Goal: Task Accomplishment & Management: Complete application form

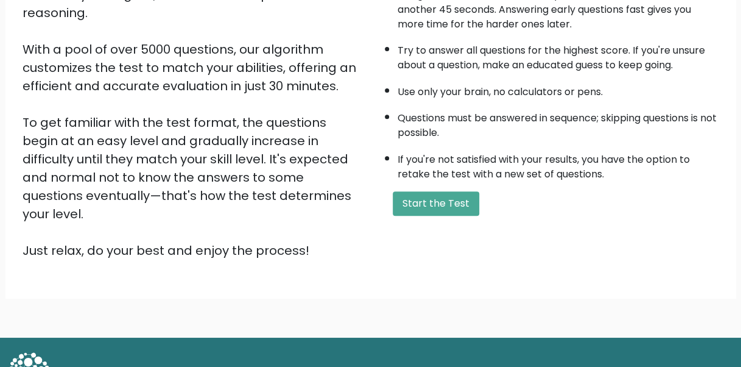
scroll to position [183, 0]
click at [411, 201] on button "Start the Test" at bounding box center [436, 203] width 87 height 24
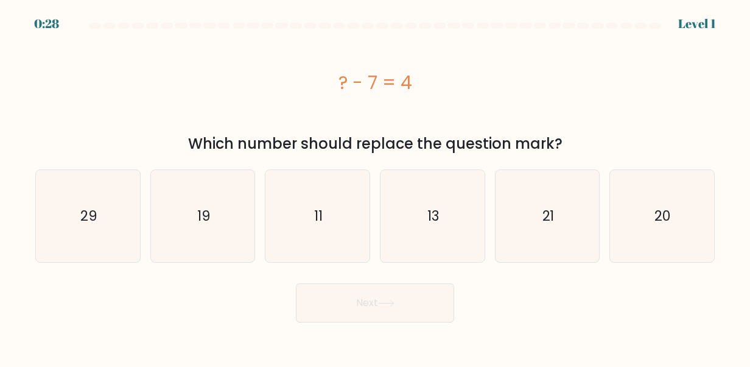
click at [342, 218] on icon "11" at bounding box center [318, 216] width 92 height 92
click at [375, 186] on input "c. 11" at bounding box center [375, 184] width 1 height 3
radio input "true"
click at [346, 305] on button "Next" at bounding box center [375, 302] width 158 height 39
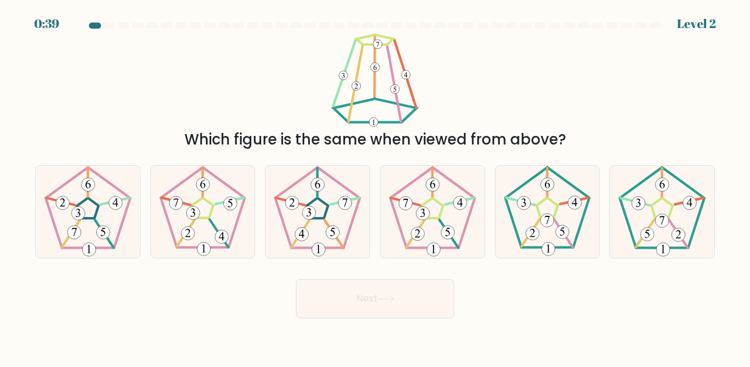
click at [383, 221] on div at bounding box center [432, 211] width 105 height 93
click at [376, 186] on input "d." at bounding box center [375, 184] width 1 height 3
radio input "true"
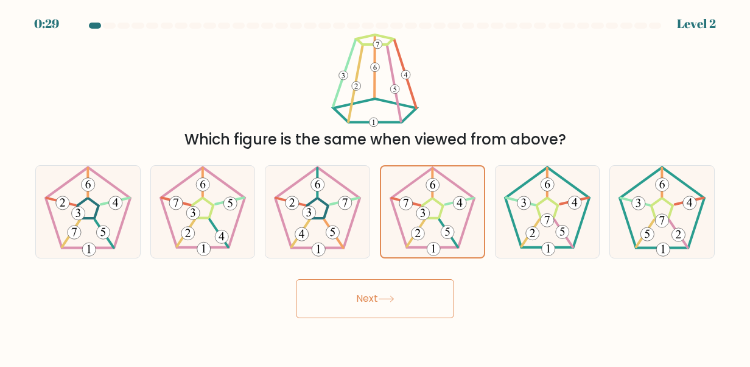
click at [396, 314] on button "Next" at bounding box center [375, 298] width 158 height 39
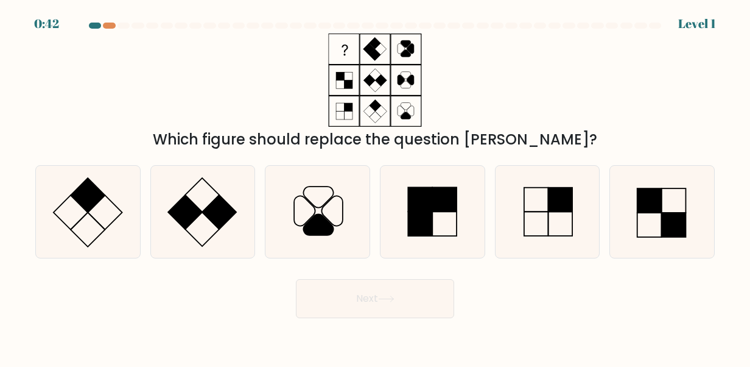
click at [439, 230] on icon at bounding box center [433, 212] width 92 height 92
click at [376, 186] on input "d." at bounding box center [375, 184] width 1 height 3
radio input "true"
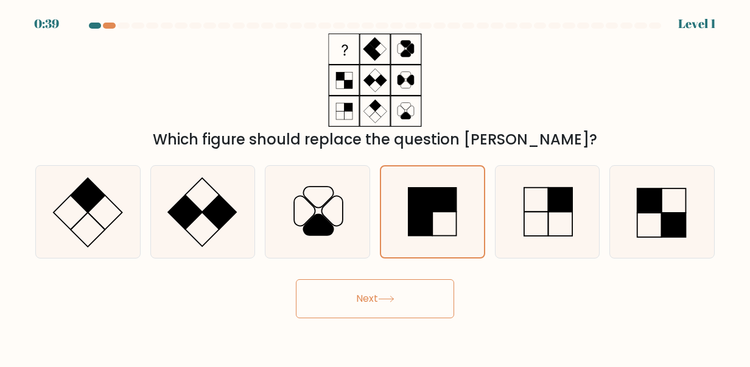
click at [407, 284] on button "Next" at bounding box center [375, 298] width 158 height 39
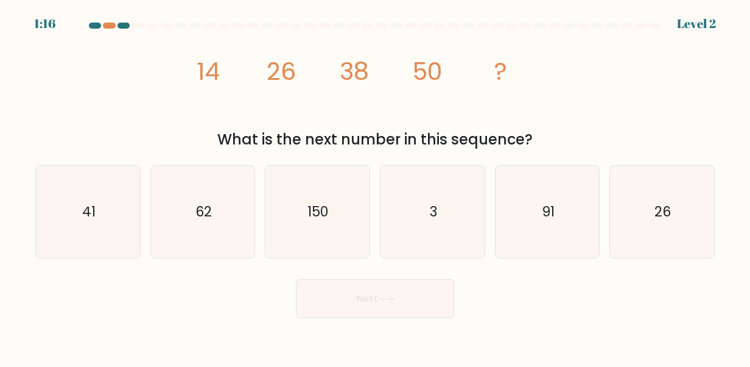
click at [213, 218] on icon "62" at bounding box center [203, 212] width 92 height 92
click at [375, 186] on input "b. 62" at bounding box center [375, 184] width 1 height 3
radio input "true"
click at [398, 289] on button "Next" at bounding box center [375, 298] width 158 height 39
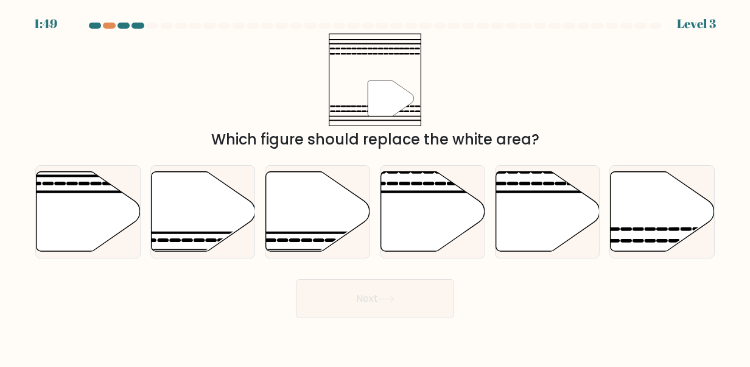
click at [664, 235] on icon at bounding box center [663, 211] width 104 height 80
click at [376, 186] on input "f." at bounding box center [375, 184] width 1 height 3
radio input "true"
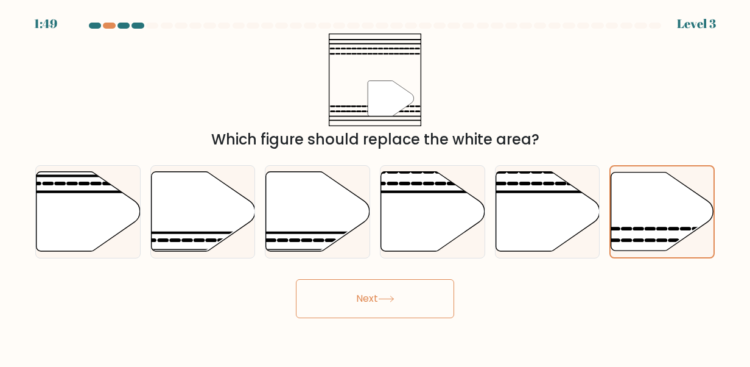
click at [448, 302] on button "Next" at bounding box center [375, 298] width 158 height 39
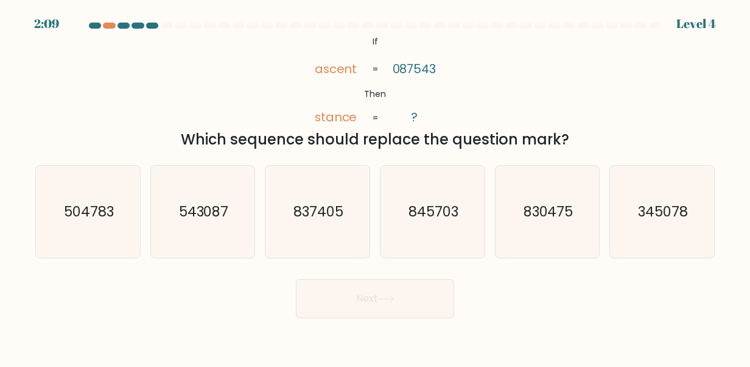
click at [582, 209] on icon "830475" at bounding box center [548, 212] width 92 height 92
click at [376, 186] on input "e. 830475" at bounding box center [375, 184] width 1 height 3
radio input "true"
click at [422, 292] on button "Next" at bounding box center [375, 298] width 158 height 39
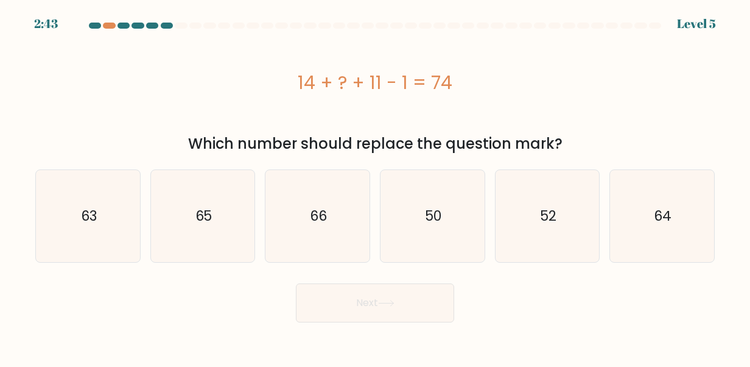
click at [422, 242] on icon "50" at bounding box center [433, 216] width 92 height 92
click at [376, 186] on input "d. 50" at bounding box center [375, 184] width 1 height 3
radio input "true"
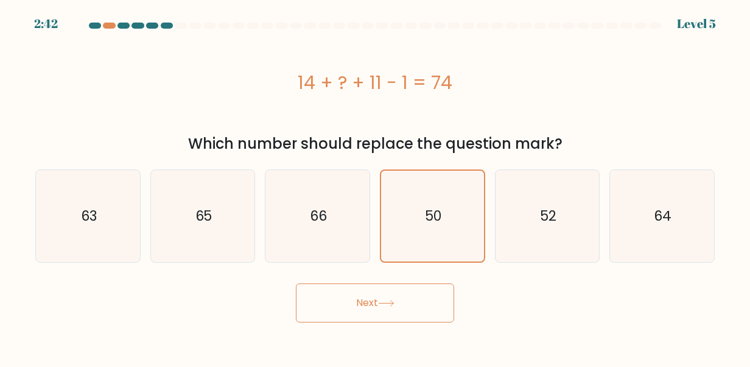
click at [422, 316] on button "Next" at bounding box center [375, 302] width 158 height 39
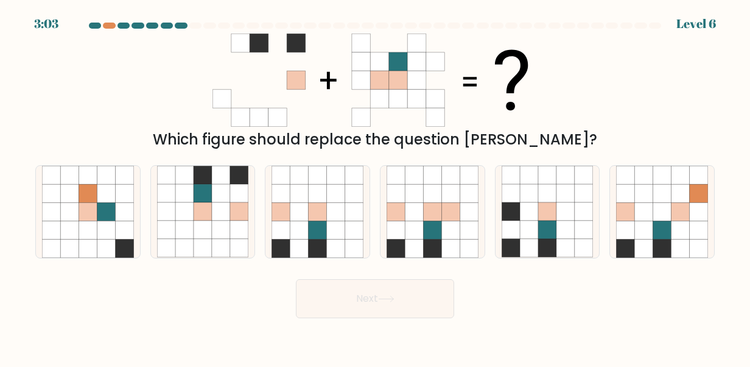
click at [479, 222] on icon at bounding box center [433, 212] width 92 height 92
click at [376, 186] on input "d." at bounding box center [375, 184] width 1 height 3
radio input "true"
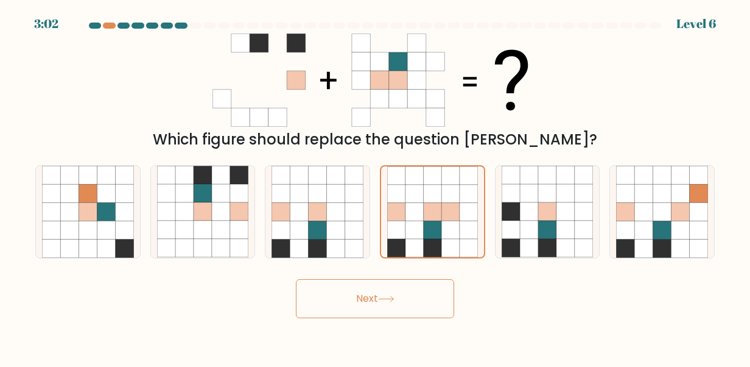
click at [397, 306] on button "Next" at bounding box center [375, 298] width 158 height 39
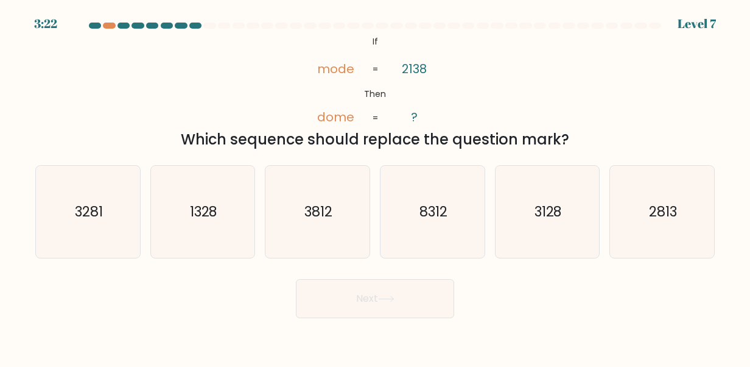
click at [532, 228] on icon "3128" at bounding box center [548, 212] width 92 height 92
click at [376, 186] on input "e. 3128" at bounding box center [375, 184] width 1 height 3
radio input "true"
click at [404, 310] on button "Next" at bounding box center [375, 298] width 158 height 39
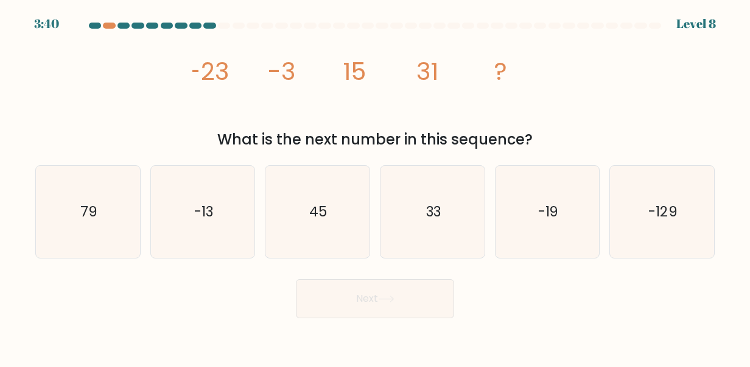
click at [324, 217] on text "45" at bounding box center [319, 211] width 18 height 19
click at [375, 186] on input "c. 45" at bounding box center [375, 184] width 1 height 3
radio input "true"
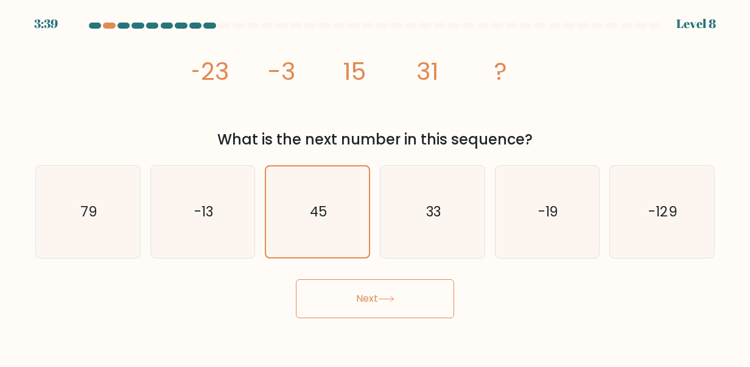
click at [406, 293] on button "Next" at bounding box center [375, 298] width 158 height 39
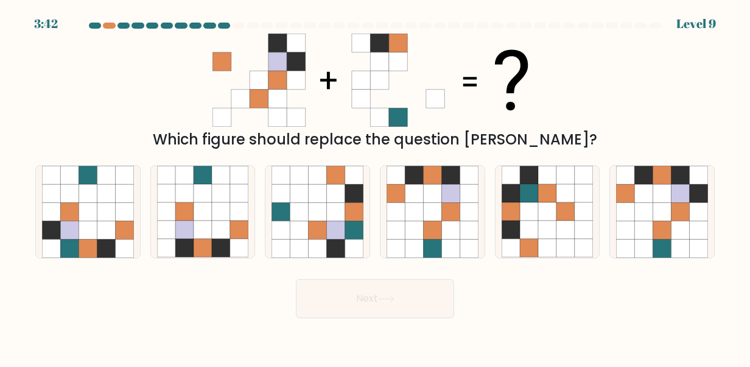
click at [630, 229] on icon at bounding box center [626, 230] width 18 height 18
click at [376, 186] on input "f." at bounding box center [375, 184] width 1 height 3
radio input "true"
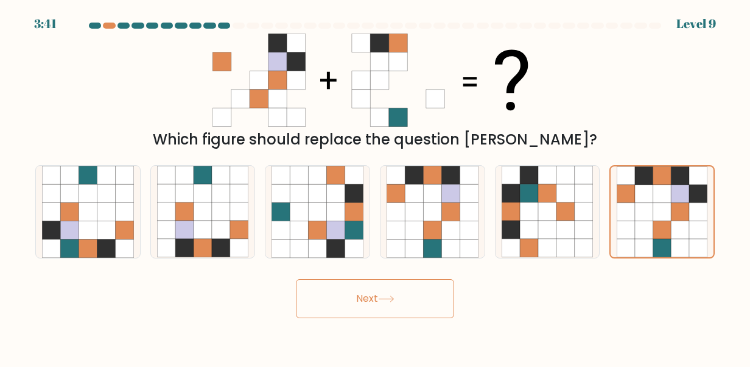
click at [404, 306] on button "Next" at bounding box center [375, 298] width 158 height 39
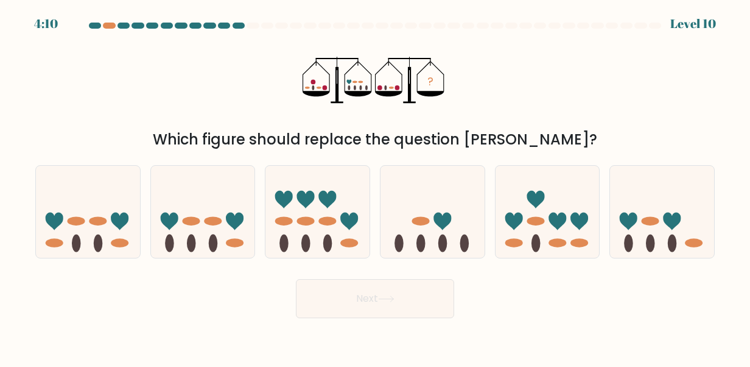
click at [524, 189] on icon at bounding box center [548, 212] width 104 height 86
click at [376, 186] on input "e." at bounding box center [375, 184] width 1 height 3
radio input "true"
click at [389, 300] on icon at bounding box center [386, 298] width 16 height 7
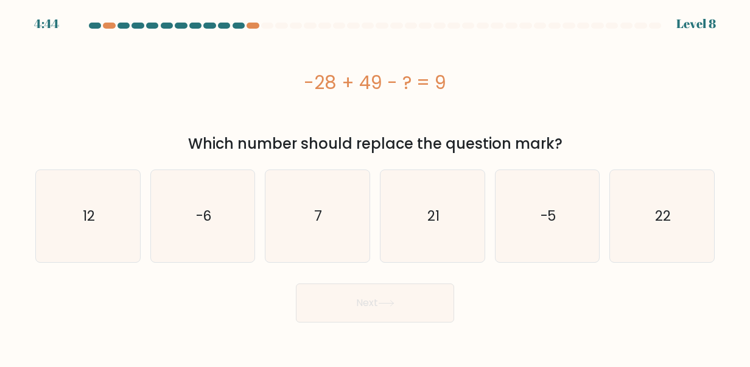
click at [66, 214] on icon "12" at bounding box center [88, 216] width 92 height 92
click at [375, 186] on input "a. 12" at bounding box center [375, 184] width 1 height 3
radio input "true"
click at [358, 295] on button "Next" at bounding box center [375, 302] width 158 height 39
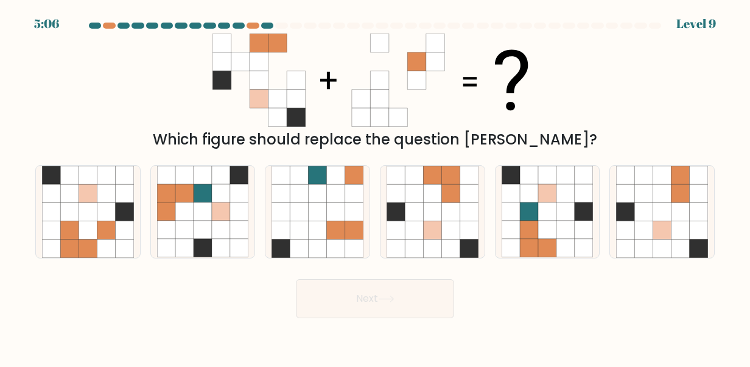
click at [53, 233] on icon at bounding box center [51, 230] width 18 height 18
click at [375, 186] on input "a." at bounding box center [375, 184] width 1 height 3
radio input "true"
click at [338, 287] on button "Next" at bounding box center [375, 298] width 158 height 39
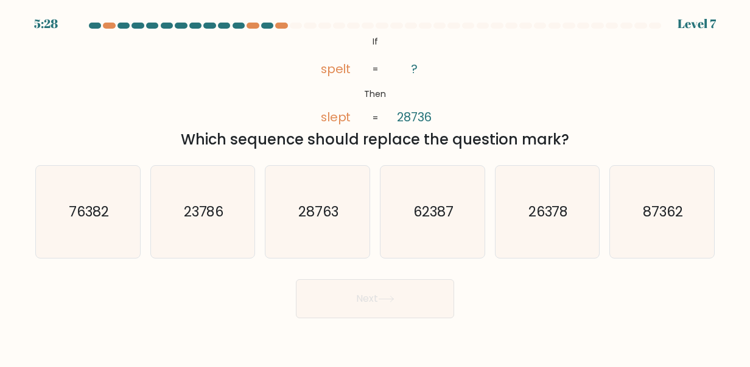
click at [246, 208] on icon "23786" at bounding box center [203, 212] width 92 height 92
click at [375, 186] on input "b. 23786" at bounding box center [375, 184] width 1 height 3
radio input "true"
click at [379, 291] on button "Next" at bounding box center [375, 298] width 158 height 39
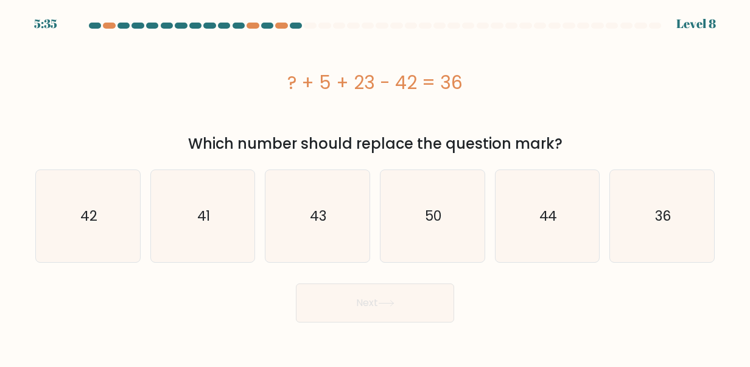
click at [435, 196] on icon "50" at bounding box center [433, 216] width 92 height 92
click at [376, 186] on input "d. 50" at bounding box center [375, 184] width 1 height 3
radio input "true"
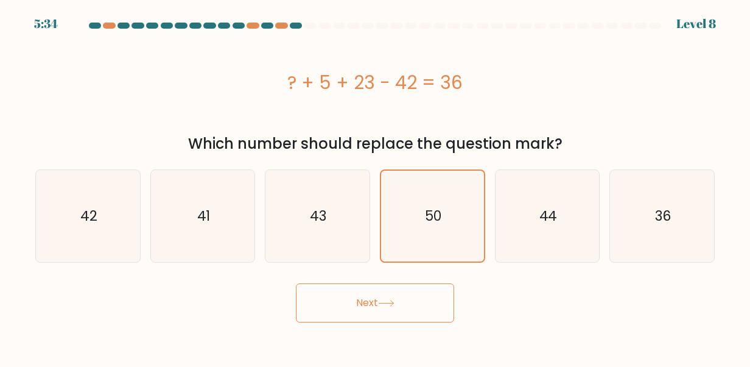
click at [385, 305] on icon at bounding box center [386, 303] width 16 height 7
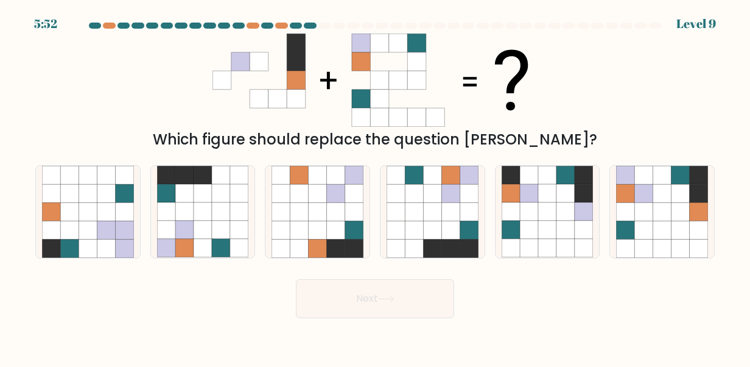
click at [654, 219] on icon at bounding box center [663, 211] width 18 height 18
click at [376, 186] on input "f." at bounding box center [375, 184] width 1 height 3
radio input "true"
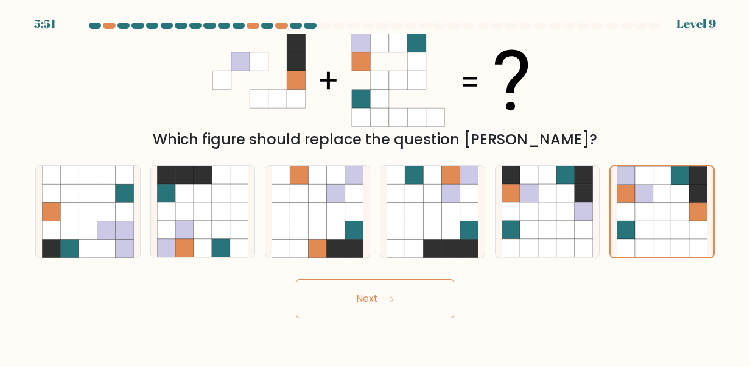
click at [412, 289] on button "Next" at bounding box center [375, 298] width 158 height 39
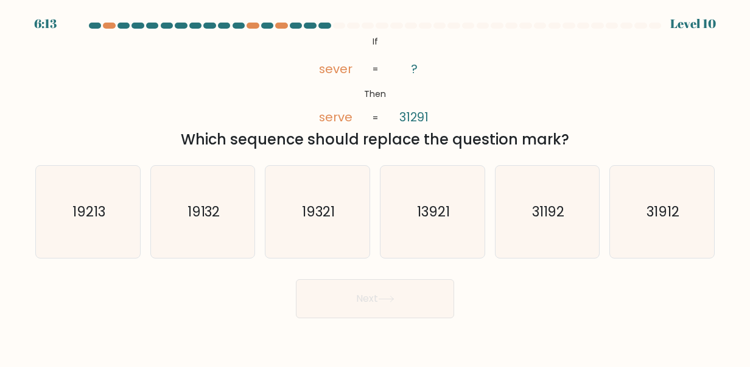
click at [639, 227] on icon "31912" at bounding box center [662, 212] width 92 height 92
click at [376, 186] on input "f. 31912" at bounding box center [375, 184] width 1 height 3
radio input "true"
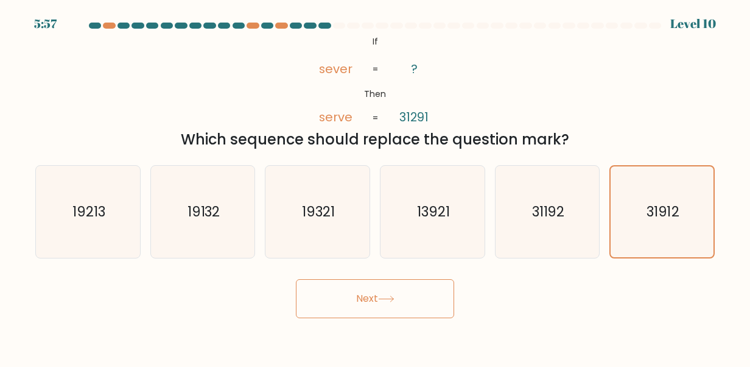
click at [420, 291] on button "Next" at bounding box center [375, 298] width 158 height 39
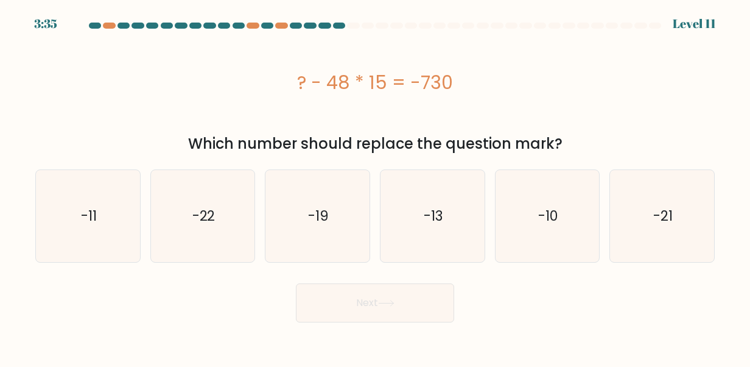
click at [456, 208] on icon "-13" at bounding box center [433, 216] width 92 height 92
click at [376, 186] on input "d. -13" at bounding box center [375, 184] width 1 height 3
radio input "true"
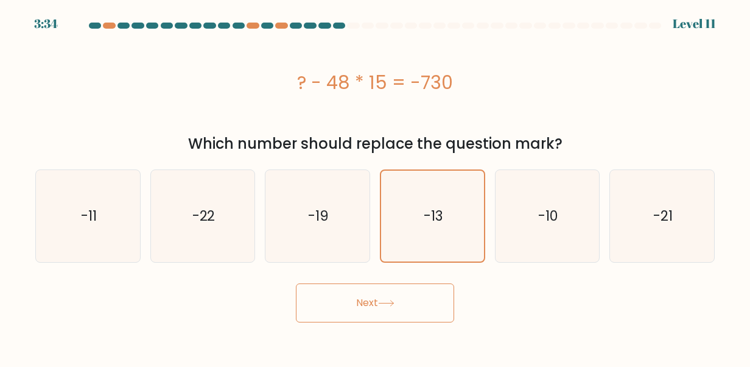
click at [436, 314] on button "Next" at bounding box center [375, 302] width 158 height 39
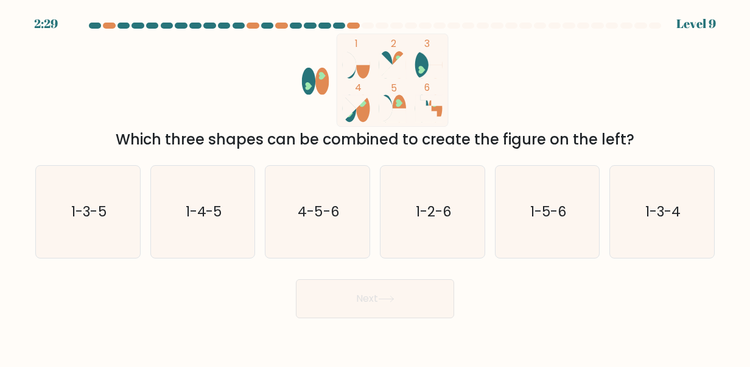
click at [78, 202] on text "1-3-5" at bounding box center [88, 211] width 35 height 19
click at [375, 186] on input "a. 1-3-5" at bounding box center [375, 184] width 1 height 3
radio input "true"
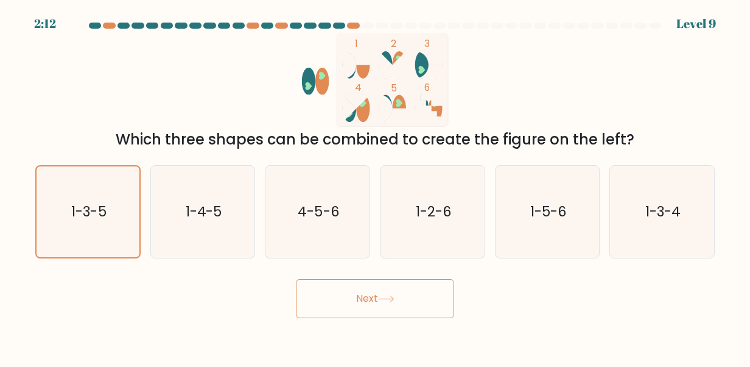
click at [346, 294] on button "Next" at bounding box center [375, 298] width 158 height 39
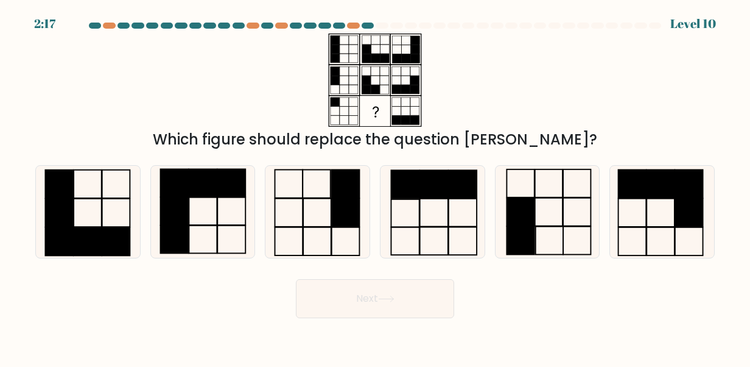
click at [282, 233] on icon at bounding box center [318, 212] width 92 height 92
click at [375, 186] on input "c." at bounding box center [375, 184] width 1 height 3
radio input "true"
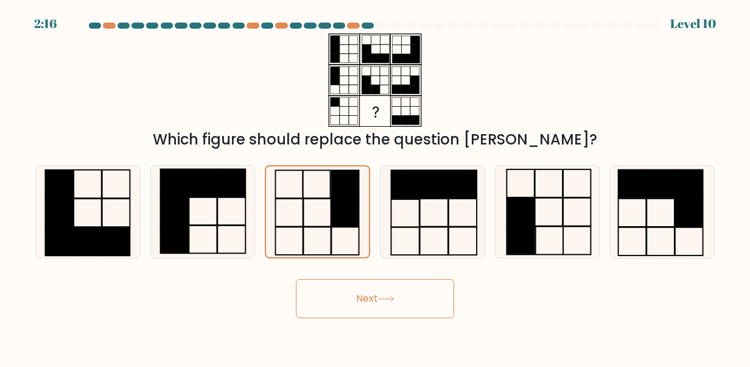
click at [543, 213] on icon at bounding box center [548, 212] width 92 height 92
click at [376, 186] on input "e." at bounding box center [375, 184] width 1 height 3
radio input "true"
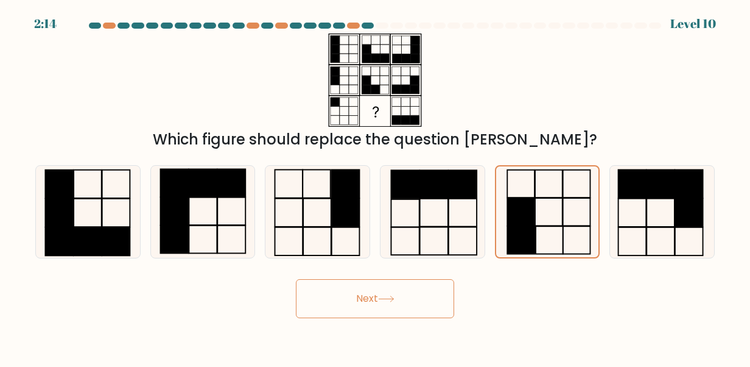
click at [344, 317] on body "2:14 Level 10" at bounding box center [375, 183] width 750 height 367
drag, startPoint x: 344, startPoint y: 317, endPoint x: 346, endPoint y: 292, distance: 25.6
click at [346, 292] on button "Next" at bounding box center [375, 298] width 158 height 39
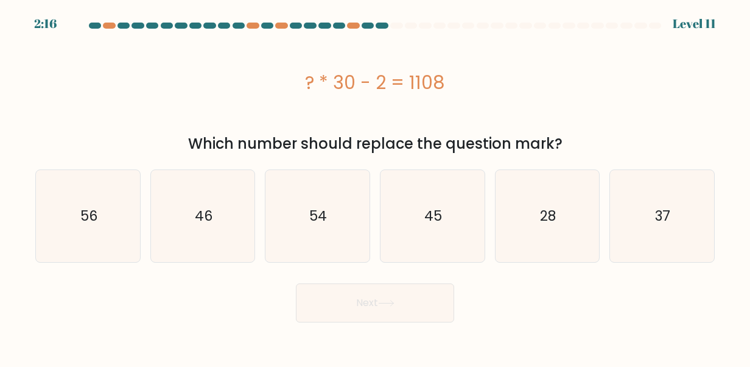
click at [674, 238] on icon "37" at bounding box center [662, 216] width 92 height 92
click at [376, 186] on input "f. 37" at bounding box center [375, 184] width 1 height 3
radio input "true"
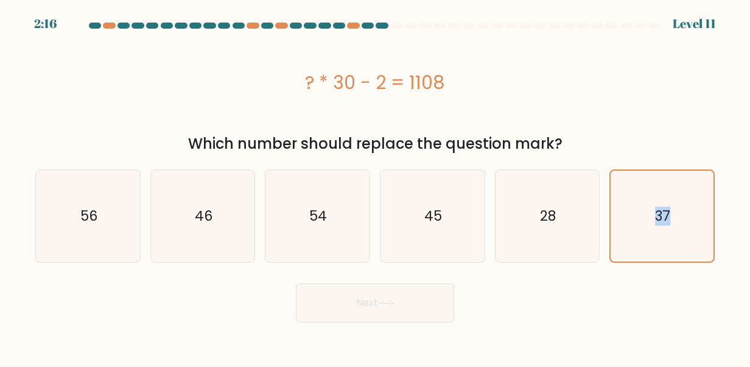
click at [674, 238] on icon "37" at bounding box center [662, 216] width 91 height 91
click at [376, 186] on input "f. 37" at bounding box center [375, 184] width 1 height 3
click at [390, 286] on button "Next" at bounding box center [375, 302] width 158 height 39
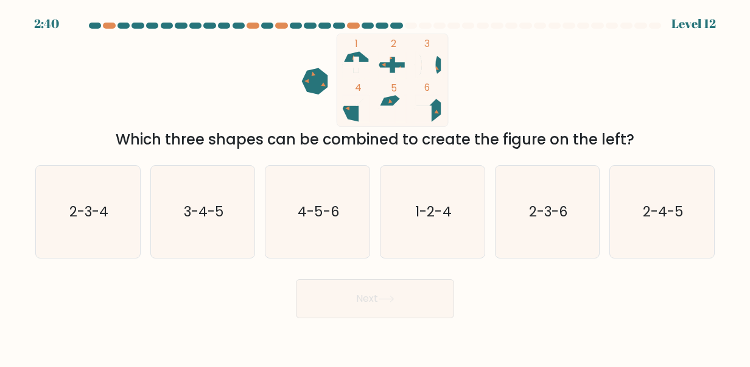
click at [429, 208] on text "1-2-4" at bounding box center [433, 211] width 36 height 19
click at [376, 186] on input "d. 1-2-4" at bounding box center [375, 184] width 1 height 3
radio input "true"
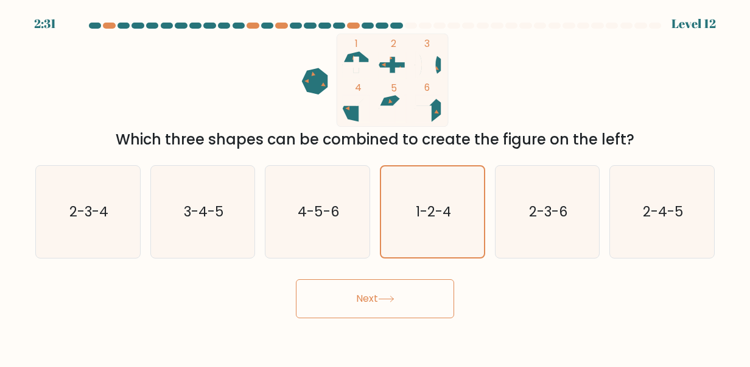
click at [397, 283] on button "Next" at bounding box center [375, 298] width 158 height 39
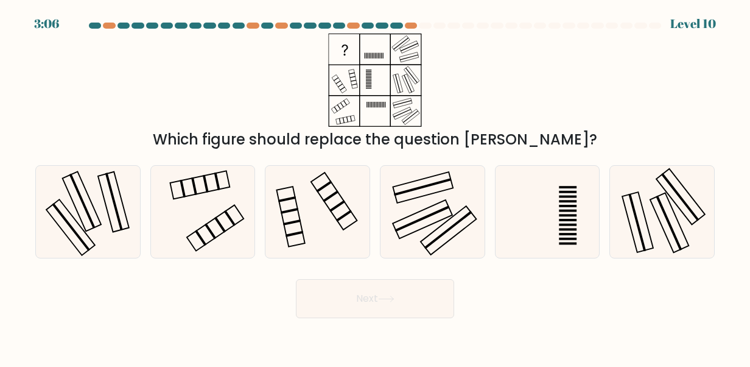
click at [48, 215] on icon at bounding box center [88, 212] width 92 height 92
click at [375, 186] on input "a." at bounding box center [375, 184] width 1 height 3
radio input "true"
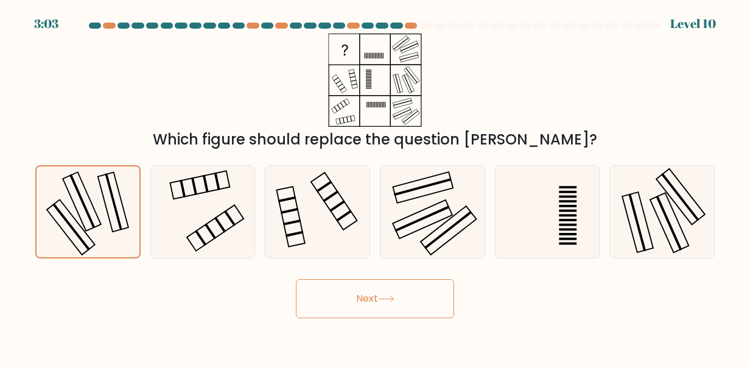
click at [403, 300] on button "Next" at bounding box center [375, 298] width 158 height 39
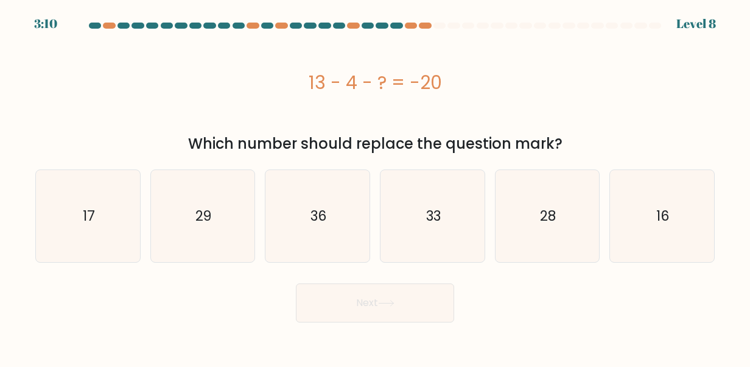
click at [556, 214] on text "28" at bounding box center [548, 215] width 16 height 19
click at [376, 186] on input "e. 28" at bounding box center [375, 184] width 1 height 3
radio input "true"
click at [387, 298] on button "Next" at bounding box center [375, 302] width 158 height 39
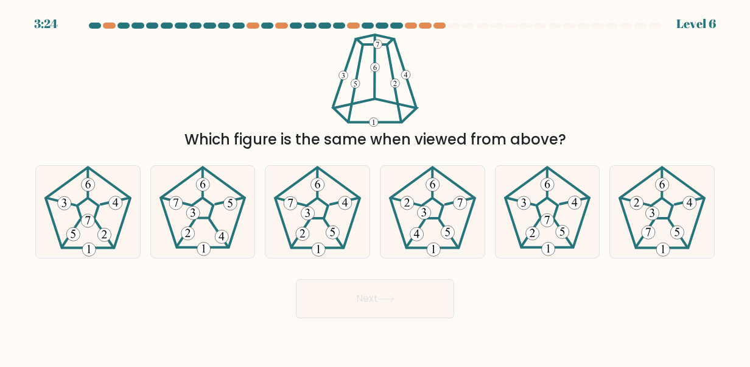
click at [532, 212] on icon at bounding box center [548, 212] width 92 height 92
click at [376, 186] on input "e." at bounding box center [375, 184] width 1 height 3
radio input "true"
click at [373, 301] on button "Next" at bounding box center [375, 298] width 158 height 39
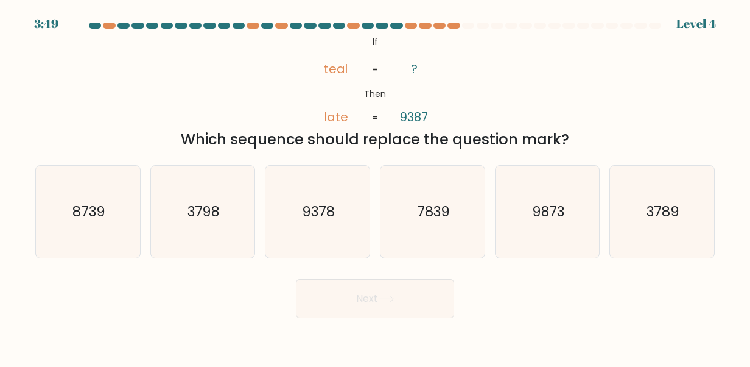
click at [102, 222] on icon "8739" at bounding box center [88, 212] width 92 height 92
click at [375, 186] on input "a. 8739" at bounding box center [375, 184] width 1 height 3
radio input "true"
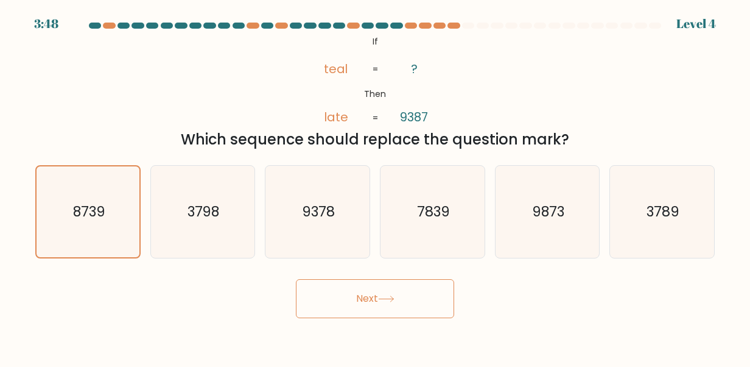
click at [414, 293] on button "Next" at bounding box center [375, 298] width 158 height 39
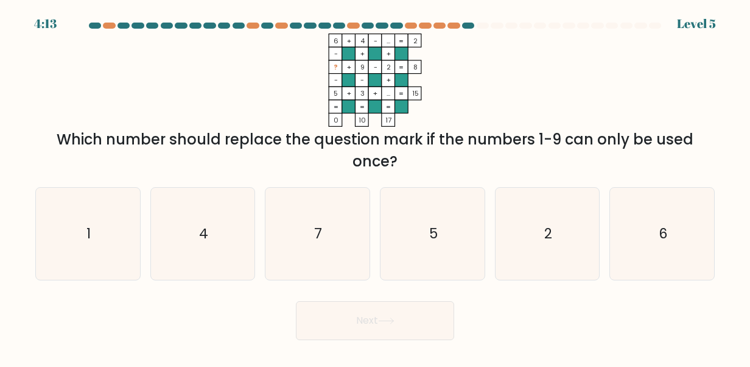
click at [65, 213] on icon "1" at bounding box center [88, 234] width 92 height 92
click at [375, 186] on input "a. 1" at bounding box center [375, 184] width 1 height 3
radio input "true"
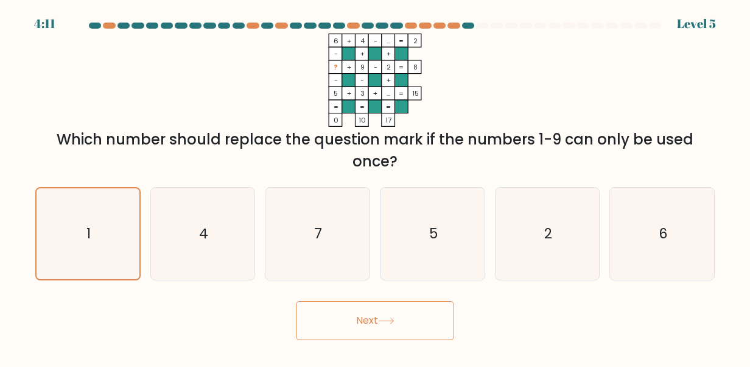
click at [406, 317] on button "Next" at bounding box center [375, 320] width 158 height 39
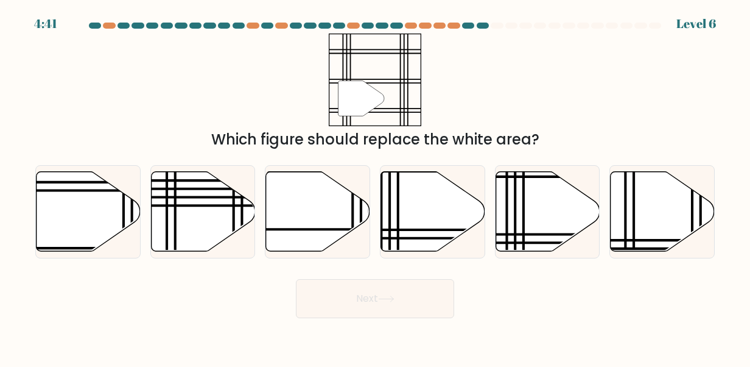
click at [401, 222] on icon at bounding box center [433, 211] width 104 height 80
click at [376, 186] on input "d." at bounding box center [375, 184] width 1 height 3
radio input "true"
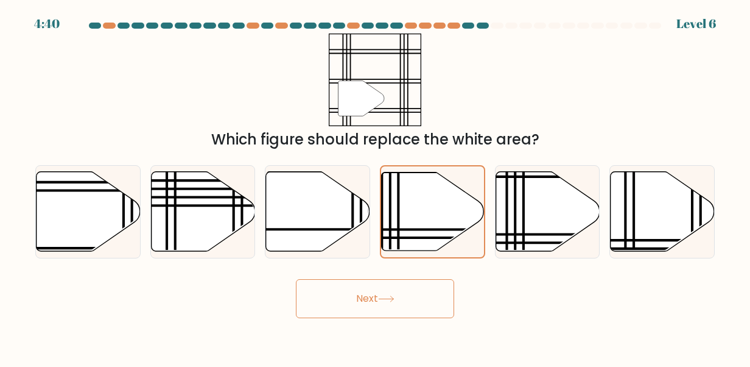
click at [376, 300] on button "Next" at bounding box center [375, 298] width 158 height 39
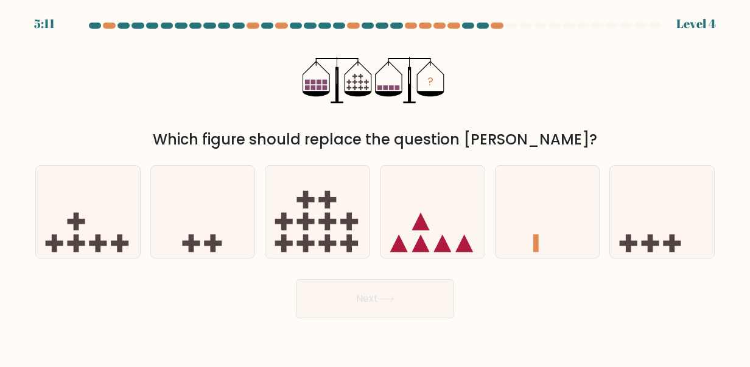
click at [73, 213] on icon at bounding box center [88, 212] width 104 height 86
click at [375, 186] on input "a." at bounding box center [375, 184] width 1 height 3
radio input "true"
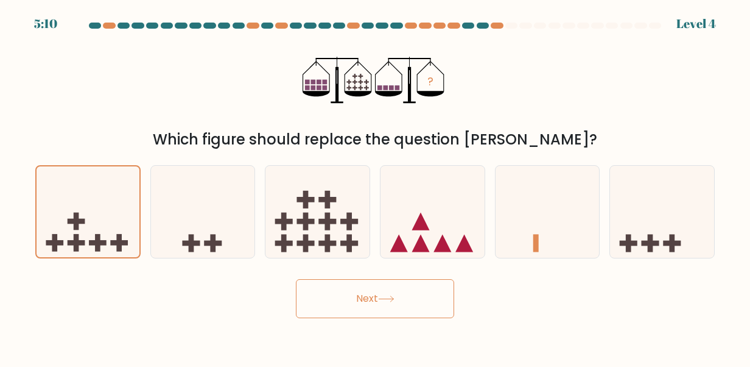
click at [341, 271] on form at bounding box center [375, 170] width 750 height 295
click at [347, 301] on button "Next" at bounding box center [375, 298] width 158 height 39
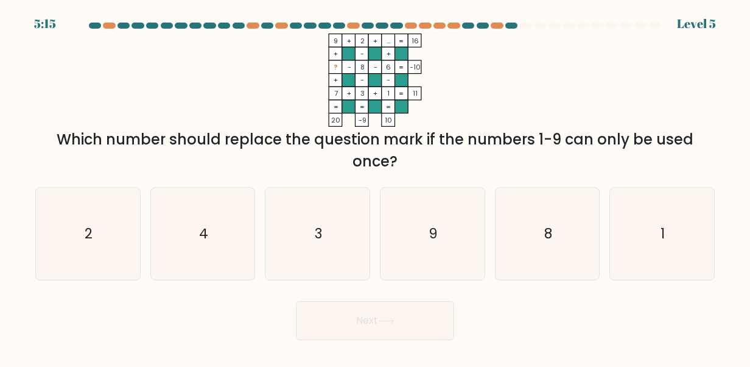
click at [188, 250] on icon "4" at bounding box center [203, 234] width 92 height 92
click at [375, 186] on input "b. 4" at bounding box center [375, 184] width 1 height 3
radio input "true"
click at [347, 335] on button "Next" at bounding box center [375, 320] width 158 height 39
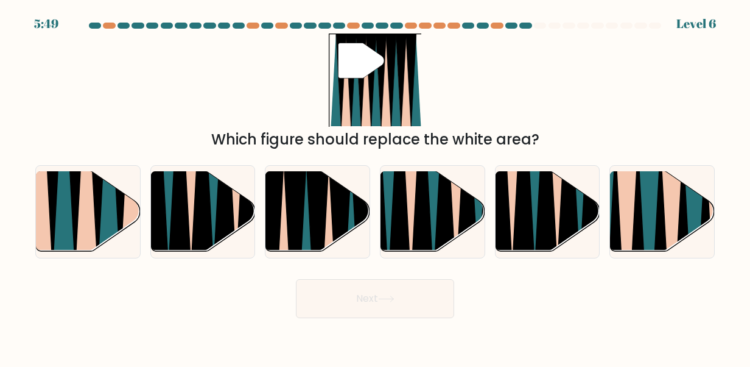
click at [353, 214] on icon at bounding box center [352, 256] width 23 height 208
click at [375, 186] on input "c." at bounding box center [375, 184] width 1 height 3
radio input "true"
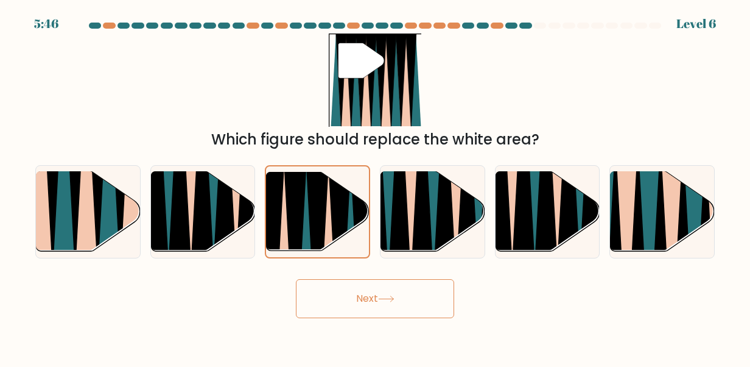
click at [398, 298] on button "Next" at bounding box center [375, 298] width 158 height 39
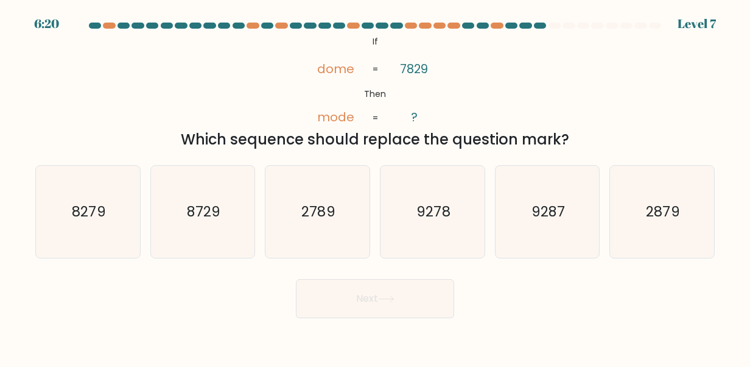
click at [630, 194] on icon "2879" at bounding box center [662, 212] width 92 height 92
click at [376, 186] on input "f. 2879" at bounding box center [375, 184] width 1 height 3
radio input "true"
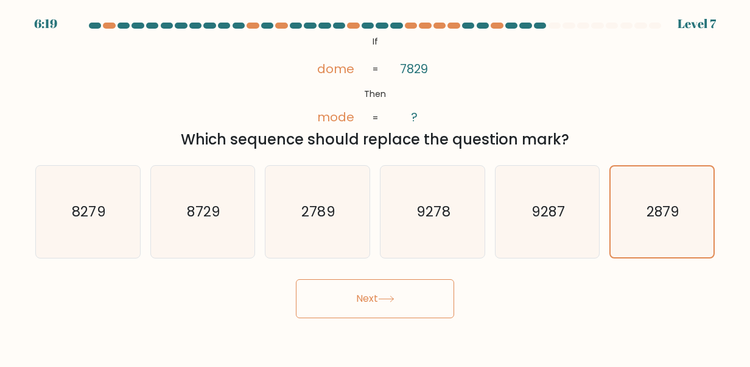
click at [401, 300] on button "Next" at bounding box center [375, 298] width 158 height 39
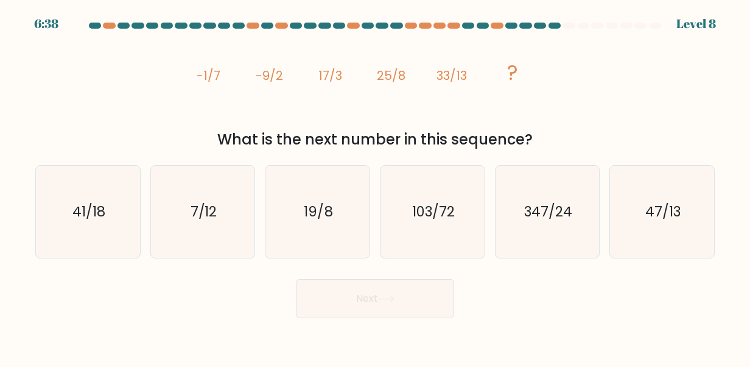
click at [74, 200] on icon "41/18" at bounding box center [88, 212] width 92 height 92
click at [375, 186] on input "a. 41/18" at bounding box center [375, 184] width 1 height 3
radio input "true"
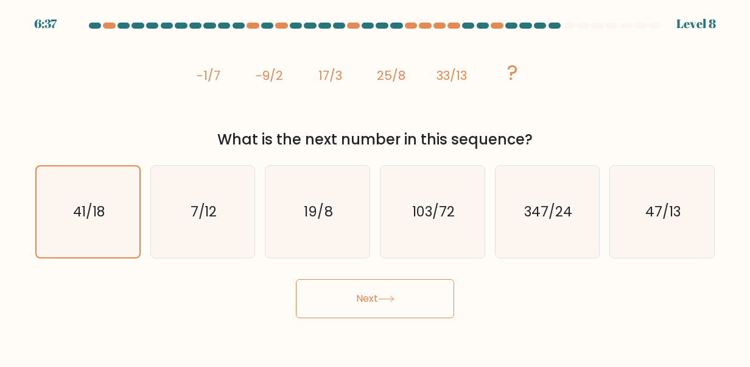
click at [385, 303] on button "Next" at bounding box center [375, 298] width 158 height 39
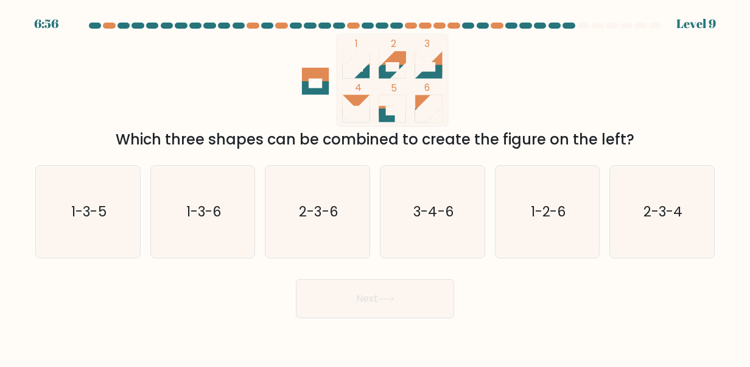
click at [536, 219] on text "1-2-6" at bounding box center [548, 211] width 35 height 19
click at [376, 186] on input "e. 1-2-6" at bounding box center [375, 184] width 1 height 3
radio input "true"
click at [423, 300] on button "Next" at bounding box center [375, 298] width 158 height 39
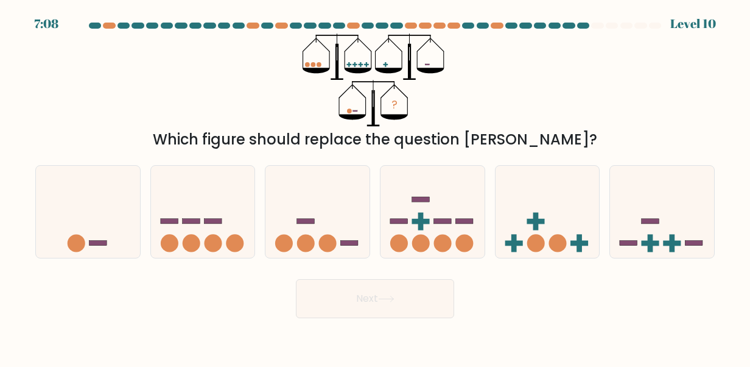
click at [109, 205] on icon at bounding box center [88, 212] width 104 height 86
click at [375, 186] on input "a." at bounding box center [375, 184] width 1 height 3
radio input "true"
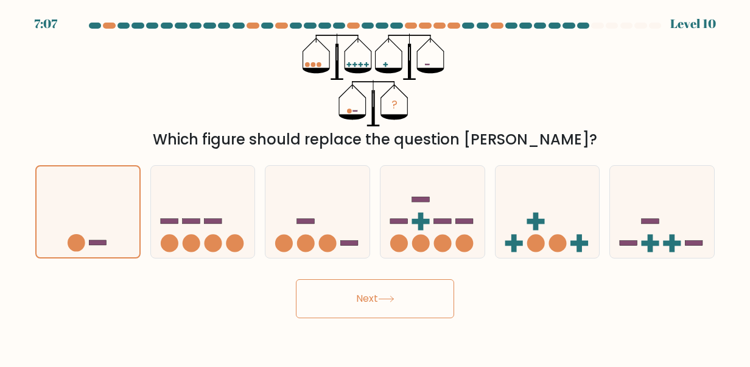
click at [381, 286] on button "Next" at bounding box center [375, 298] width 158 height 39
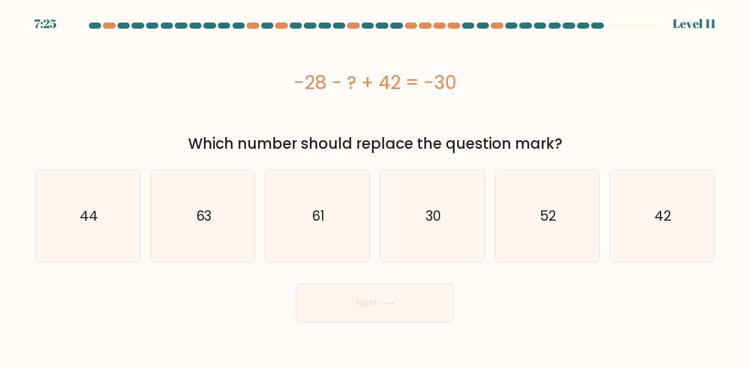
click at [409, 242] on icon "30" at bounding box center [433, 216] width 92 height 92
click at [376, 186] on input "d. 30" at bounding box center [375, 184] width 1 height 3
radio input "true"
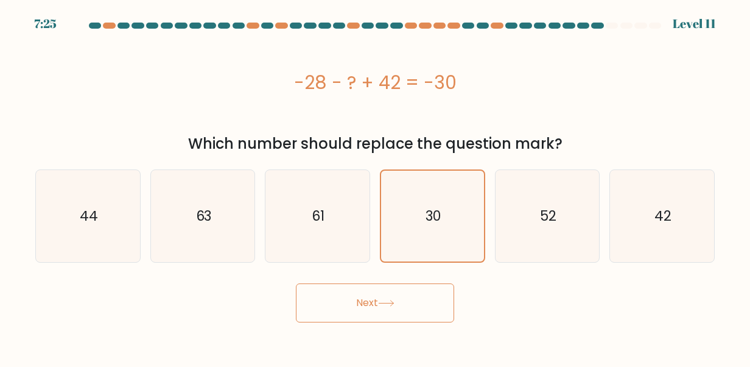
click at [369, 345] on body "7:25 Level 11" at bounding box center [375, 183] width 750 height 367
click at [362, 312] on button "Next" at bounding box center [375, 302] width 158 height 39
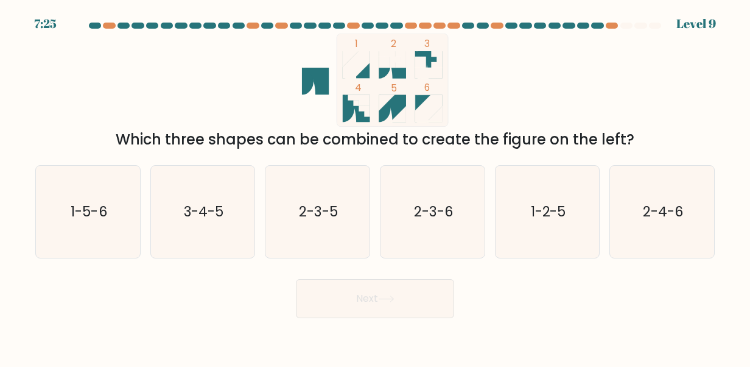
click at [104, 214] on text "1-5-6" at bounding box center [89, 211] width 36 height 19
click at [375, 186] on input "a. 1-5-6" at bounding box center [375, 184] width 1 height 3
radio input "true"
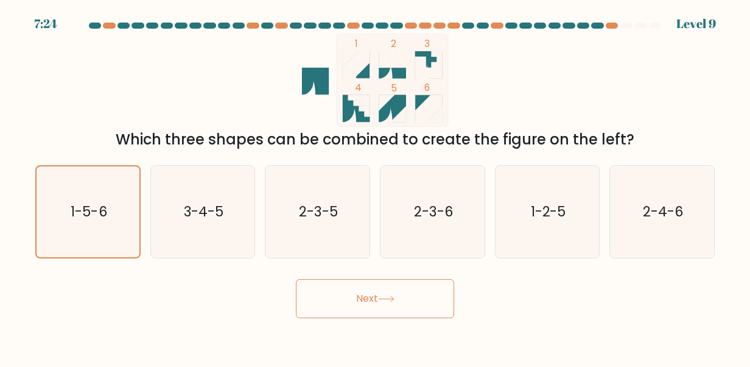
click at [368, 309] on button "Next" at bounding box center [375, 298] width 158 height 39
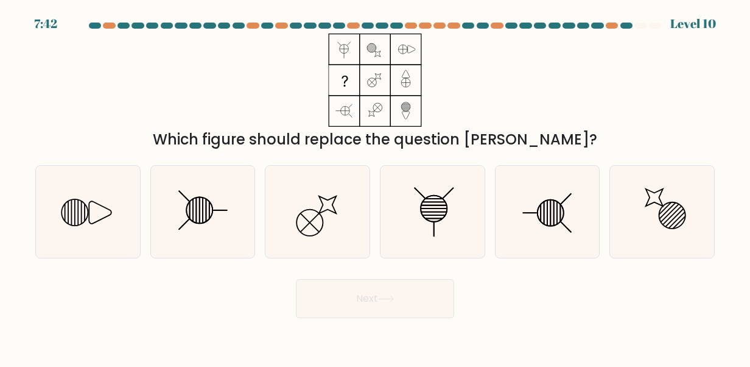
click at [301, 228] on icon at bounding box center [318, 212] width 92 height 92
click at [375, 186] on input "c." at bounding box center [375, 184] width 1 height 3
radio input "true"
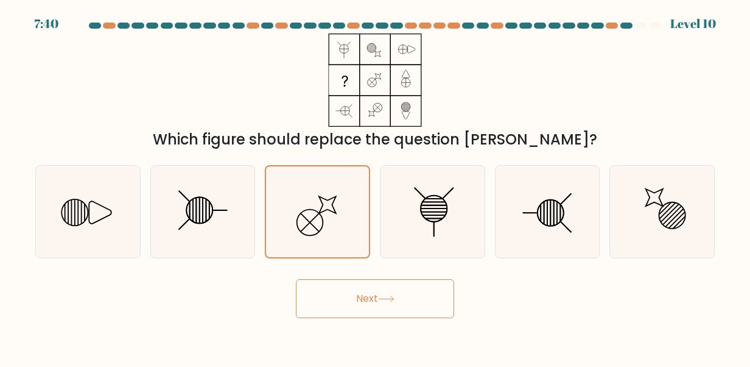
click at [417, 301] on button "Next" at bounding box center [375, 298] width 158 height 39
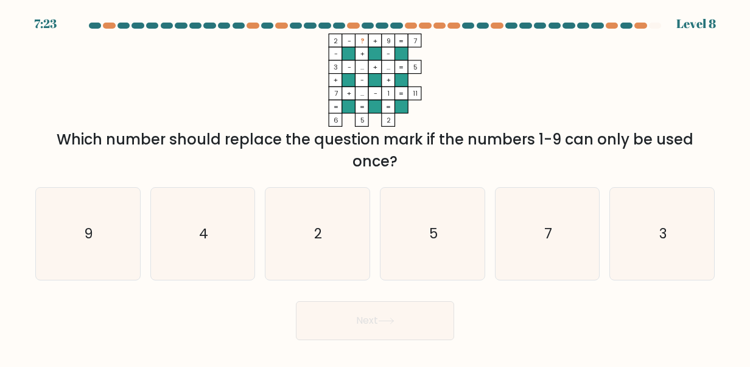
click at [175, 228] on icon "4" at bounding box center [203, 234] width 92 height 92
click at [375, 186] on input "b. 4" at bounding box center [375, 184] width 1 height 3
radio input "true"
click at [405, 334] on button "Next" at bounding box center [375, 320] width 158 height 39
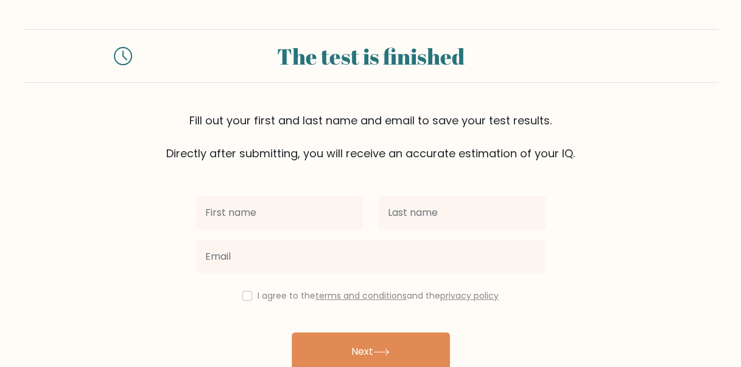
click at [332, 209] on input "text" at bounding box center [280, 213] width 168 height 34
type input "[PERSON_NAME]"
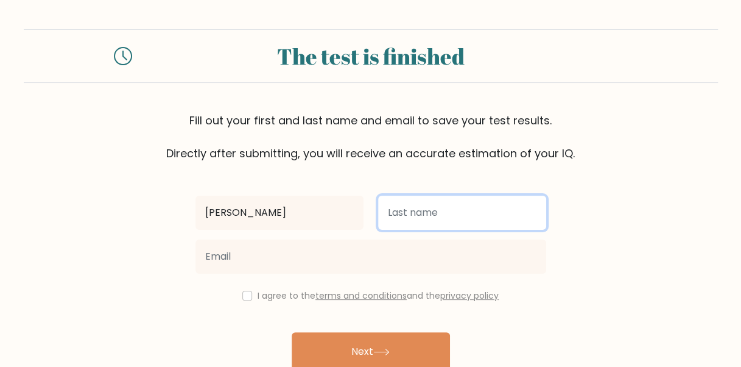
type input "[PERSON_NAME]"
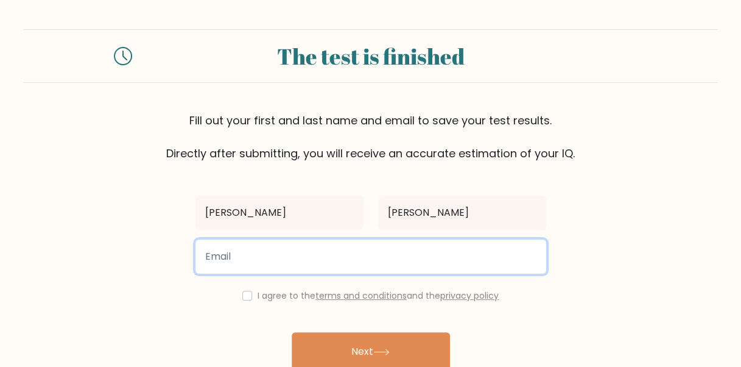
type input "tosen86@gmail.com"
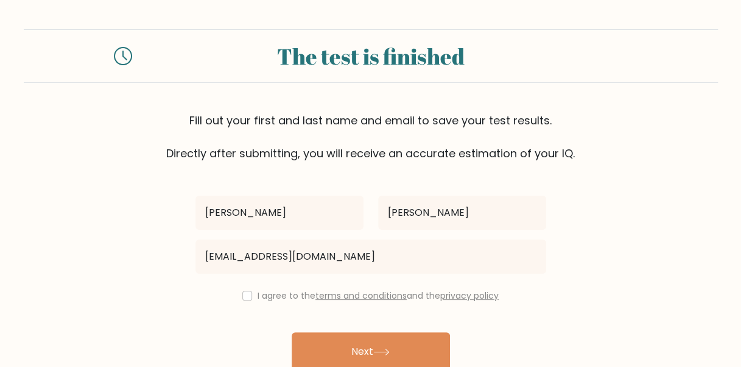
click at [239, 296] on div "I agree to the terms and conditions and the privacy policy" at bounding box center [370, 295] width 365 height 15
click at [242, 297] on input "checkbox" at bounding box center [247, 296] width 10 height 10
checkbox input "true"
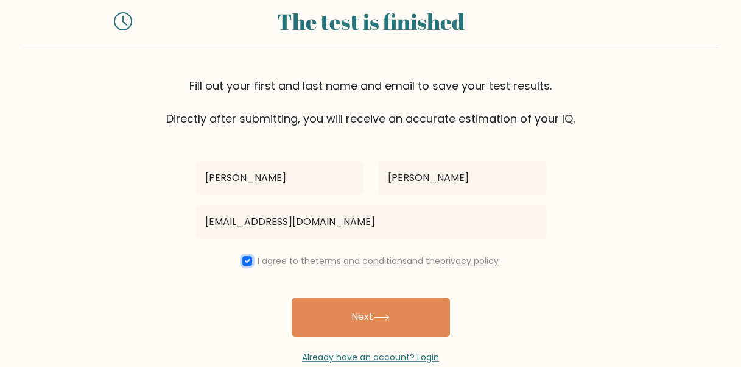
scroll to position [60, 0]
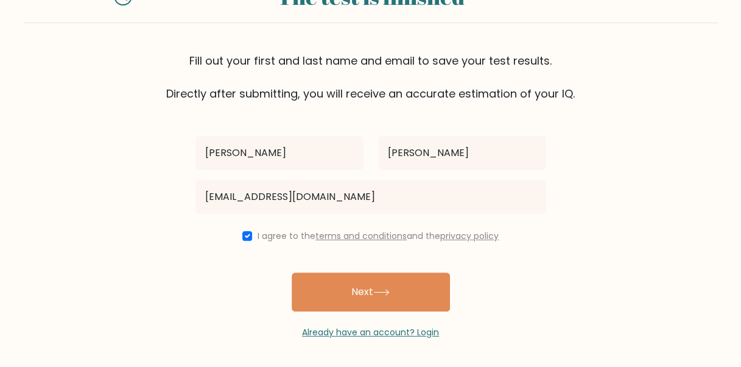
click at [390, 292] on icon at bounding box center [381, 292] width 16 height 7
click at [390, 292] on div "Elizabeth Abiodun tosen86@gmail.com I agree to the terms and conditions and the…" at bounding box center [370, 220] width 365 height 237
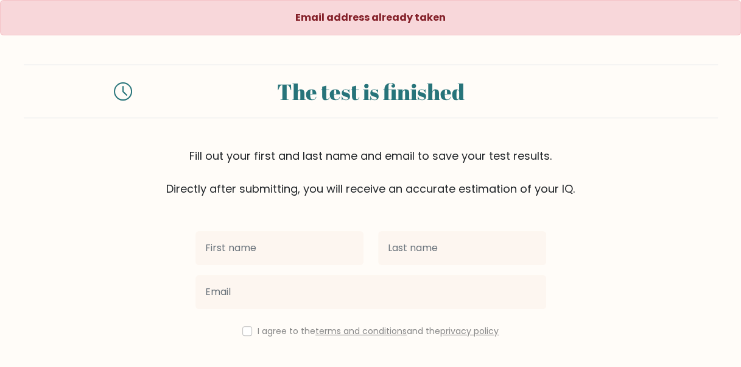
click at [291, 253] on input "text" at bounding box center [280, 248] width 168 height 34
drag, startPoint x: 295, startPoint y: 248, endPoint x: 252, endPoint y: 243, distance: 43.5
click at [252, 243] on input "[PERSON_NAME]" at bounding box center [280, 248] width 168 height 34
type input "[PERSON_NAME]"
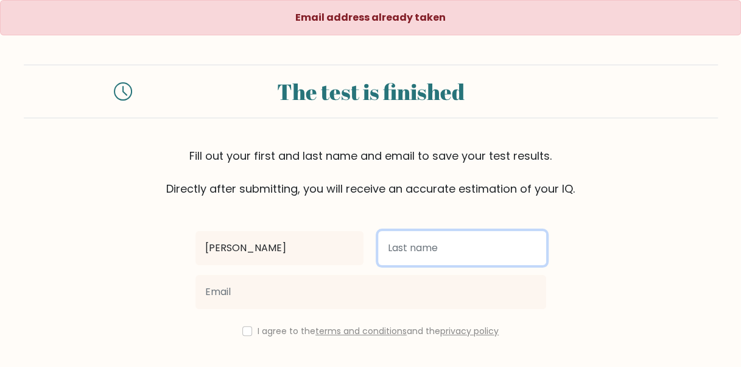
click at [412, 249] on input "text" at bounding box center [462, 248] width 168 height 34
type input "[PERSON_NAME]"
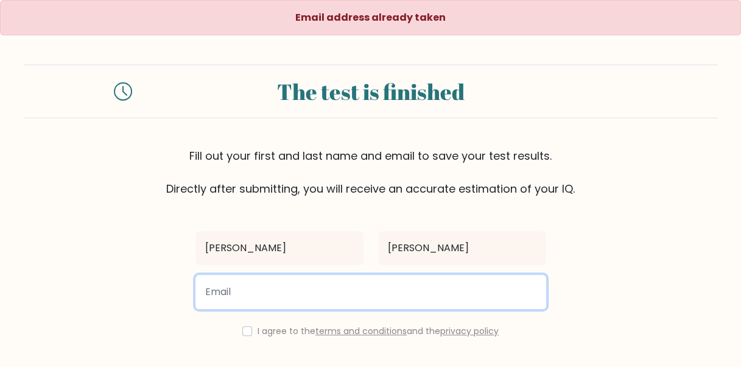
click at [265, 285] on input "email" at bounding box center [371, 292] width 351 height 34
type input "elizabethimole20@gmail.com"
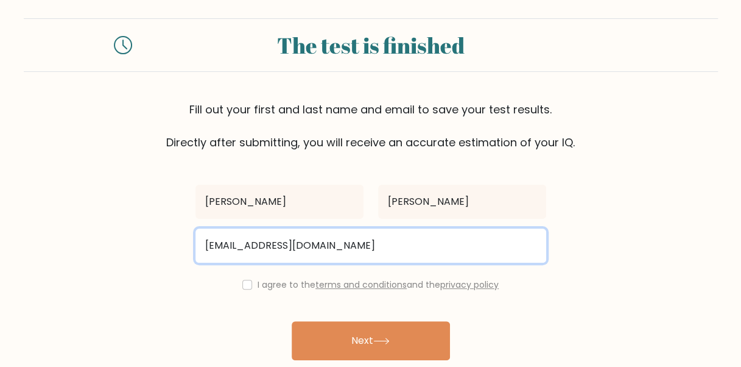
scroll to position [61, 0]
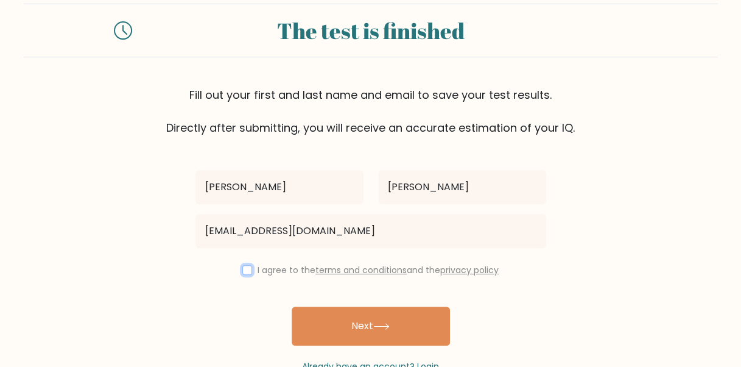
drag, startPoint x: 242, startPoint y: 269, endPoint x: 325, endPoint y: 301, distance: 88.3
click at [244, 271] on input "checkbox" at bounding box center [247, 270] width 10 height 10
checkbox input "true"
click at [407, 328] on button "Next" at bounding box center [371, 325] width 158 height 39
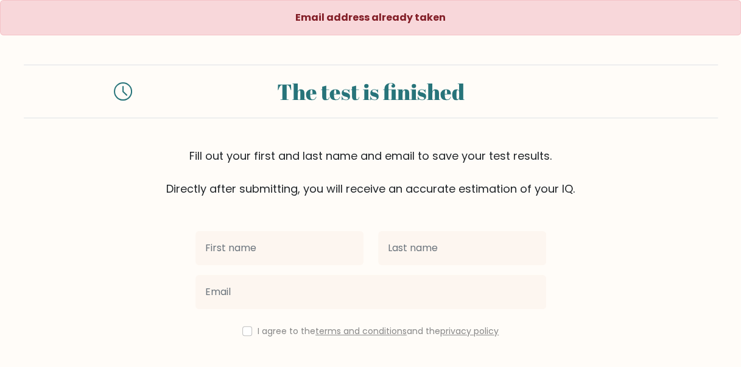
click at [307, 240] on input "text" at bounding box center [280, 248] width 168 height 34
type input "[PERSON_NAME]"
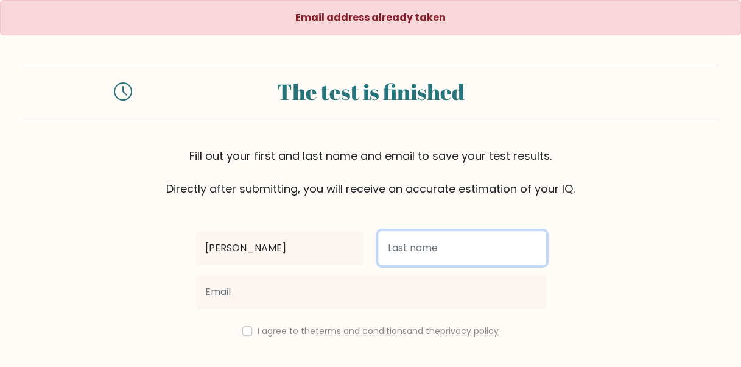
click at [416, 258] on input "text" at bounding box center [462, 248] width 168 height 34
type input "Abiodun"
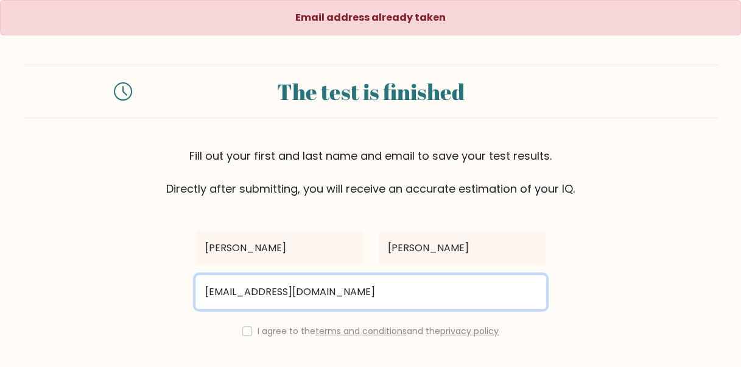
drag, startPoint x: 285, startPoint y: 294, endPoint x: 202, endPoint y: 303, distance: 84.0
click at [202, 303] on input "elizabethimole20@gmail.com" at bounding box center [371, 292] width 351 height 34
type input "lizmeaway20@gmail.com"
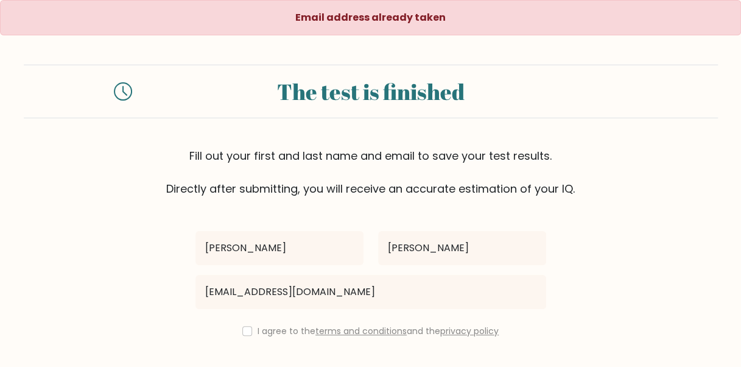
click at [237, 335] on div "I agree to the terms and conditions and the privacy policy" at bounding box center [370, 330] width 365 height 15
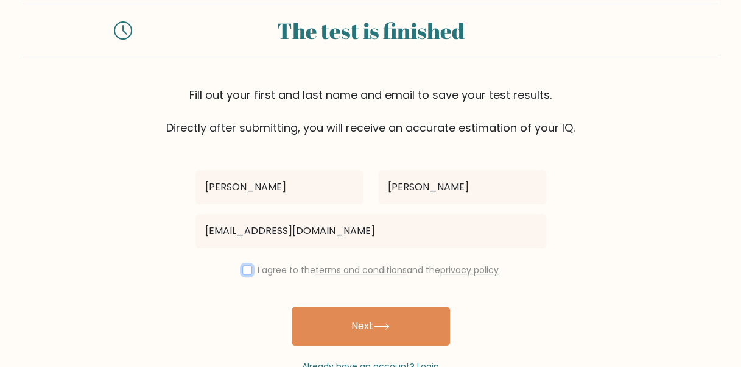
click at [247, 270] on input "checkbox" at bounding box center [247, 270] width 10 height 10
checkbox input "true"
click at [432, 324] on button "Next" at bounding box center [371, 325] width 158 height 39
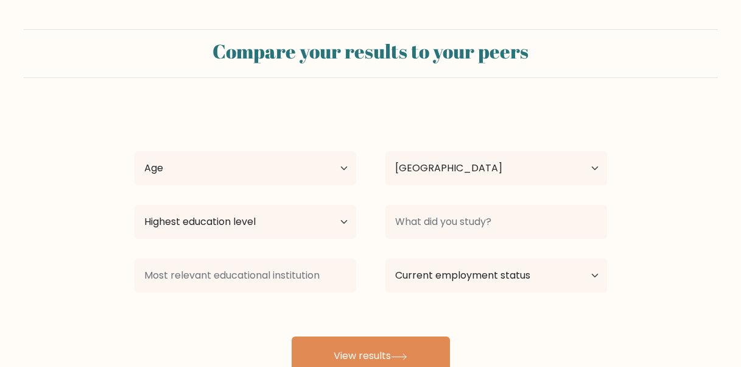
select select "NG"
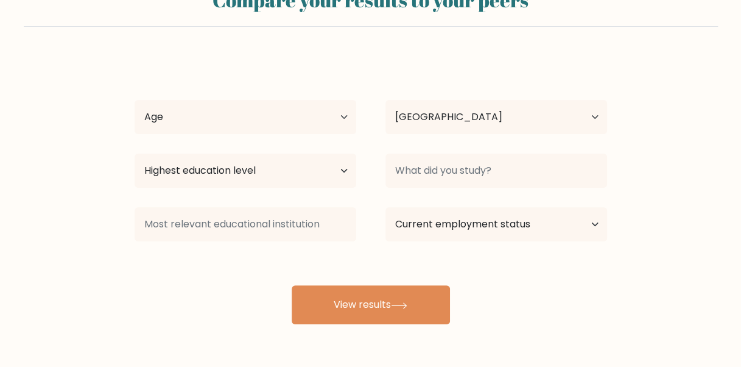
scroll to position [95, 0]
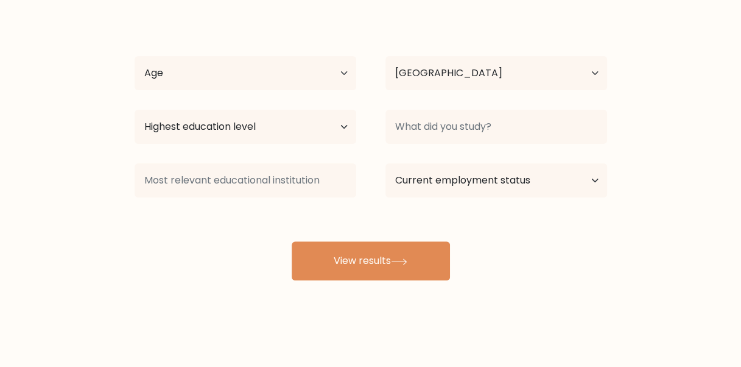
click at [382, 264] on button "View results" at bounding box center [371, 260] width 158 height 39
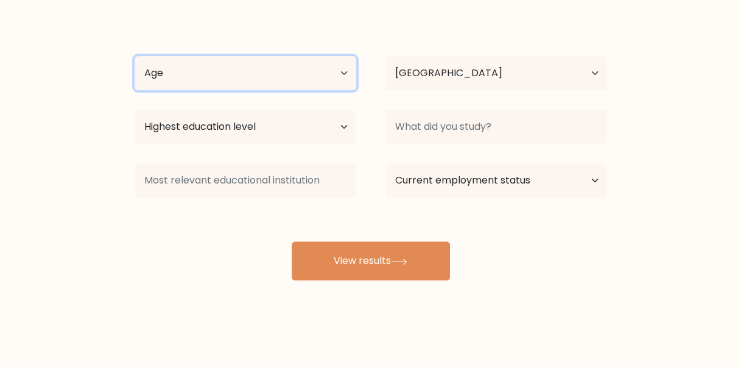
click at [341, 70] on select "Age Under 18 years old 18-24 years old 25-34 years old 35-44 years old 45-54 ye…" at bounding box center [246, 73] width 222 height 34
select select "35_44"
click at [135, 56] on select "Age Under 18 years old 18-24 years old 25-34 years old 35-44 years old 45-54 ye…" at bounding box center [246, 73] width 222 height 34
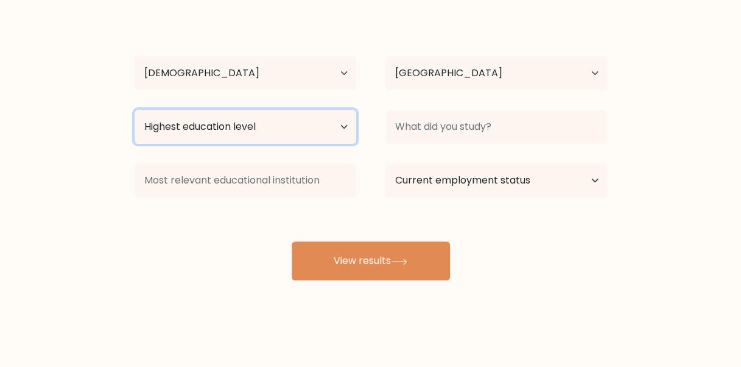
click at [342, 116] on select "Highest education level No schooling Primary Lower Secondary Upper Secondary Oc…" at bounding box center [246, 127] width 222 height 34
select select "bachelors_degree"
click at [135, 110] on select "Highest education level No schooling Primary Lower Secondary Upper Secondary Oc…" at bounding box center [246, 127] width 222 height 34
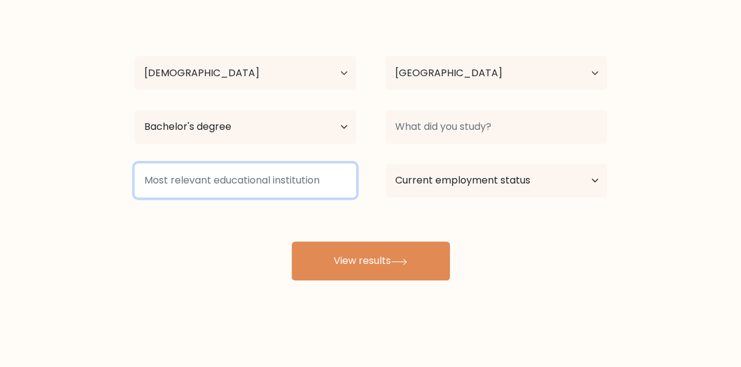
click at [245, 179] on input at bounding box center [246, 180] width 222 height 34
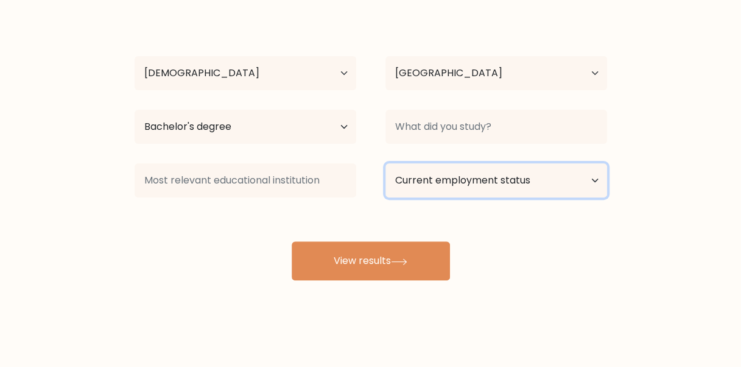
click at [476, 178] on select "Current employment status Employed Student Retired Other / prefer not to answer" at bounding box center [497, 180] width 222 height 34
click at [361, 194] on div at bounding box center [245, 180] width 251 height 44
click at [331, 258] on button "View results" at bounding box center [371, 260] width 158 height 39
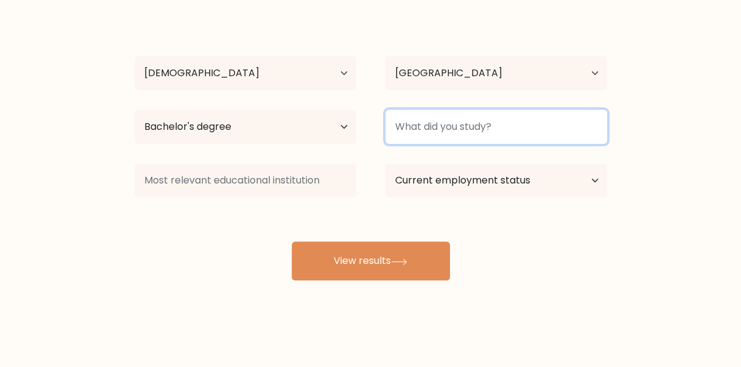
click at [506, 136] on input at bounding box center [497, 127] width 222 height 34
click at [504, 130] on input at bounding box center [497, 127] width 222 height 34
type input "Accounting"
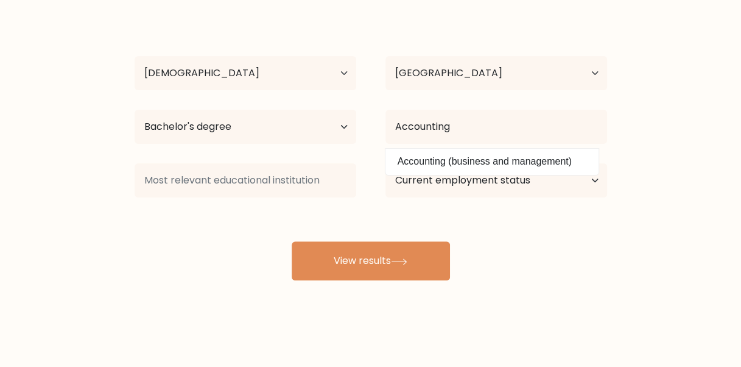
click at [558, 234] on div "Elizabeth Abiodun Age Under 18 years old 18-24 years old 25-34 years old 35-44 …" at bounding box center [370, 146] width 487 height 268
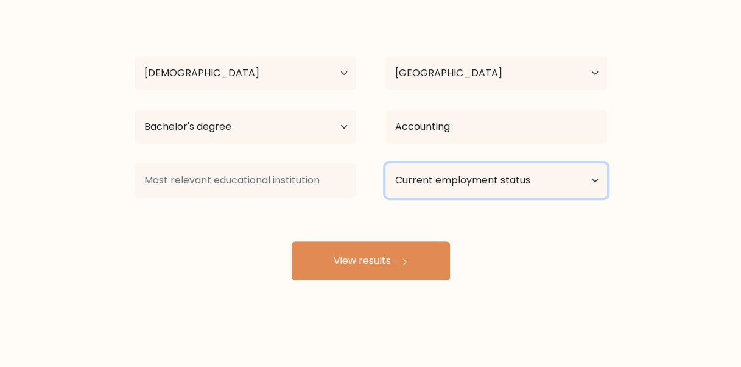
click at [460, 180] on select "Current employment status Employed Student Retired Other / prefer not to answer" at bounding box center [497, 180] width 222 height 34
click at [363, 261] on button "View results" at bounding box center [371, 260] width 158 height 39
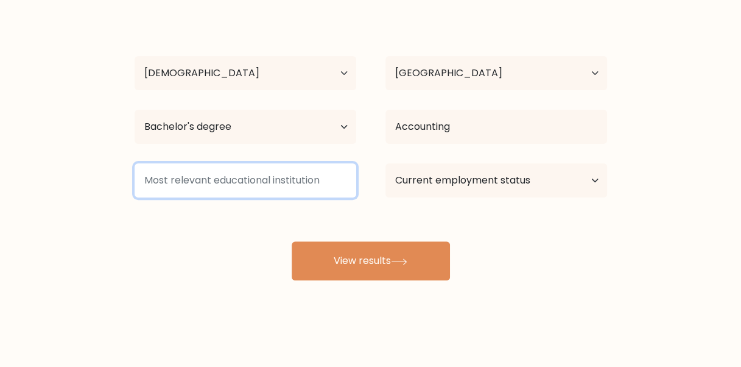
click at [285, 176] on input at bounding box center [246, 180] width 222 height 34
type input "Bs.c"
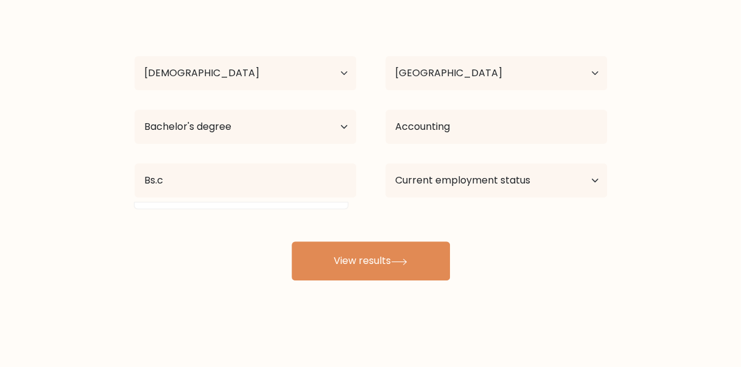
click at [436, 260] on button "View results" at bounding box center [371, 260] width 158 height 39
click at [452, 183] on select "Current employment status Employed Student Retired Other / prefer not to answer" at bounding box center [497, 180] width 222 height 34
select select "other"
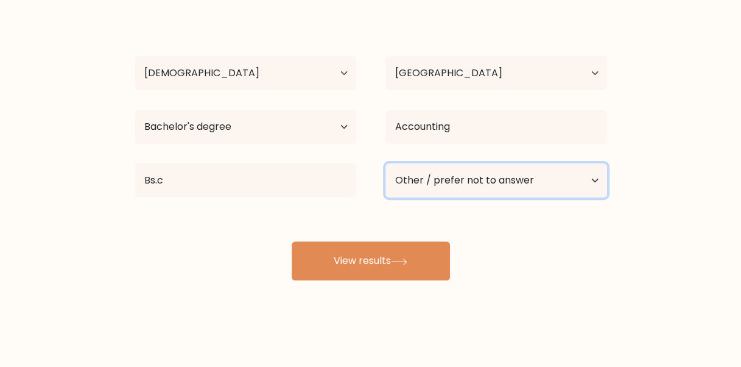
click at [386, 163] on select "Current employment status Employed Student Retired Other / prefer not to answer" at bounding box center [497, 180] width 222 height 34
click at [367, 256] on button "View results" at bounding box center [371, 260] width 158 height 39
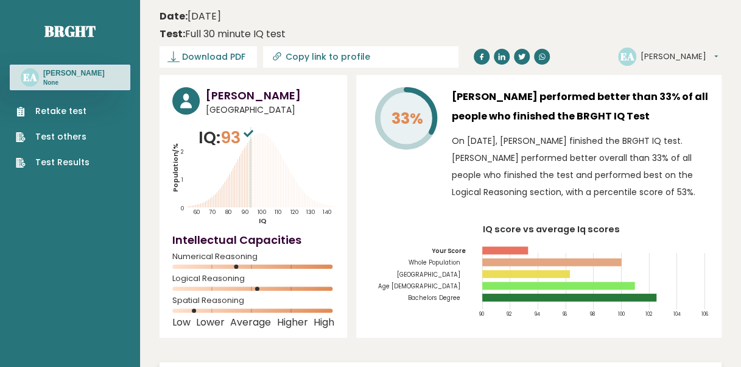
click at [45, 111] on link "Retake test" at bounding box center [53, 111] width 74 height 13
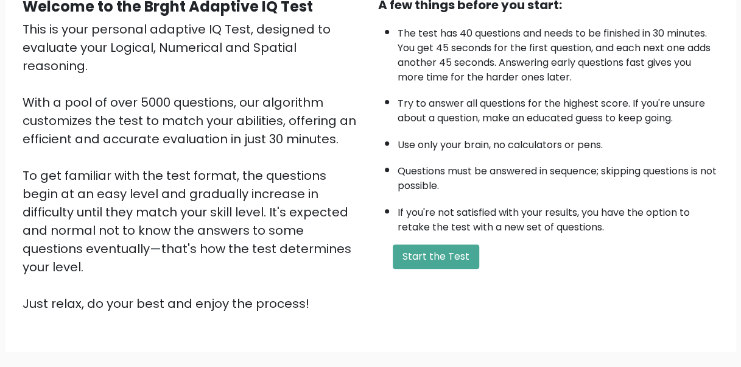
scroll to position [191, 0]
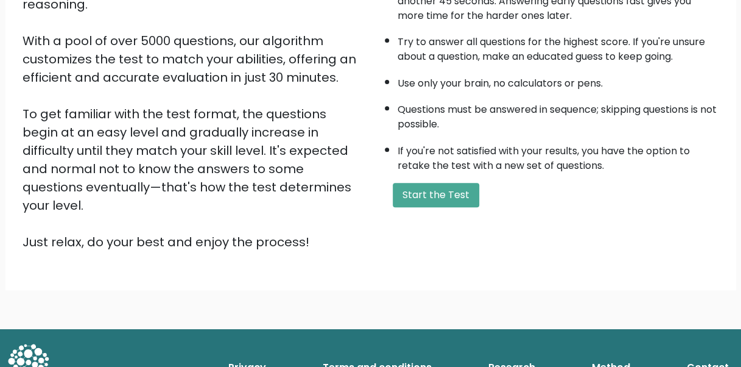
click at [428, 195] on button "Start the Test" at bounding box center [436, 195] width 87 height 24
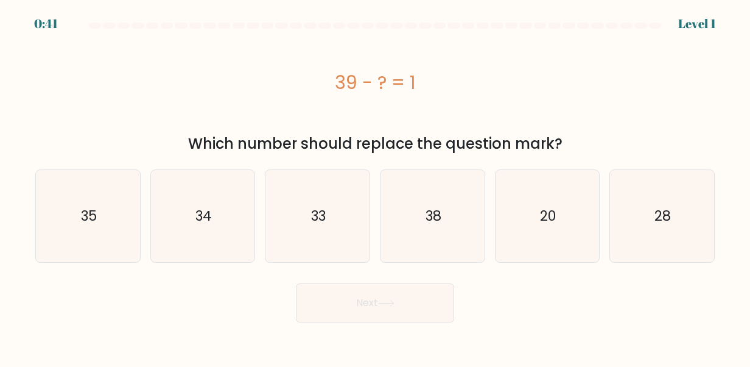
click at [435, 205] on icon "38" at bounding box center [433, 216] width 92 height 92
click at [376, 186] on input "d. 38" at bounding box center [375, 184] width 1 height 3
radio input "true"
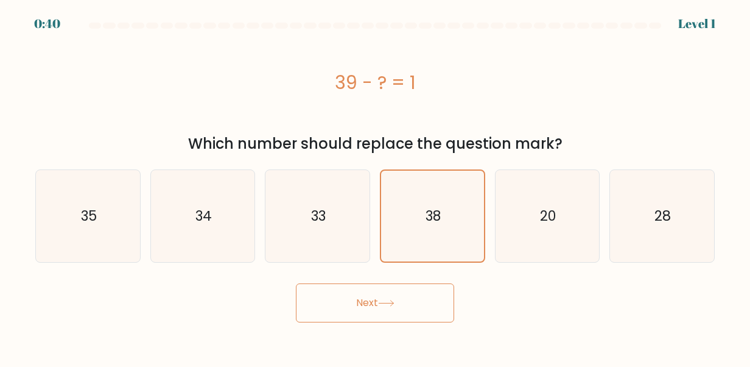
click at [406, 305] on button "Next" at bounding box center [375, 302] width 158 height 39
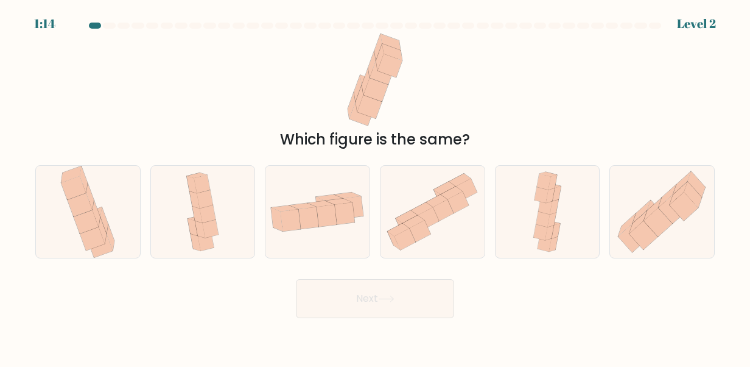
click at [681, 219] on icon at bounding box center [662, 211] width 104 height 91
click at [376, 186] on input "f." at bounding box center [375, 184] width 1 height 3
radio input "true"
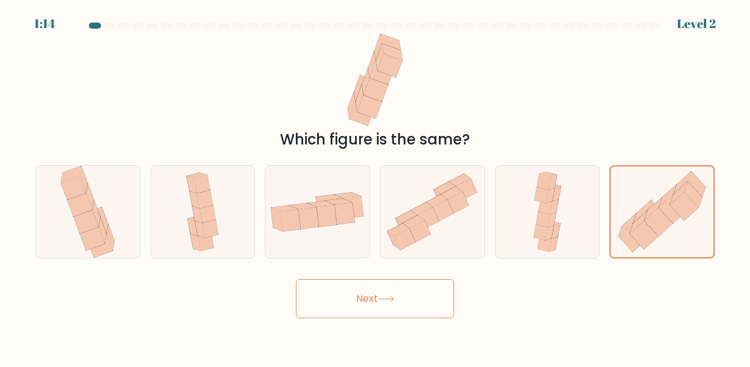
click at [370, 291] on button "Next" at bounding box center [375, 298] width 158 height 39
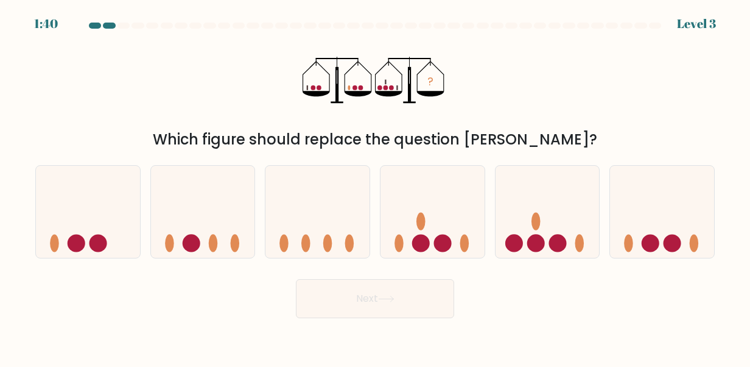
click at [437, 210] on icon at bounding box center [433, 212] width 104 height 86
click at [376, 186] on input "d." at bounding box center [375, 184] width 1 height 3
radio input "true"
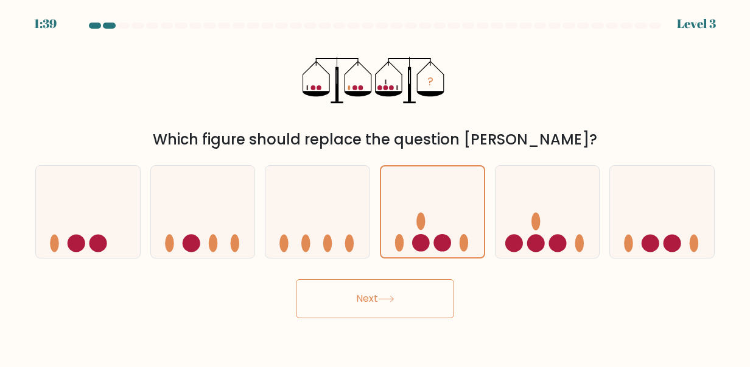
click at [420, 292] on button "Next" at bounding box center [375, 298] width 158 height 39
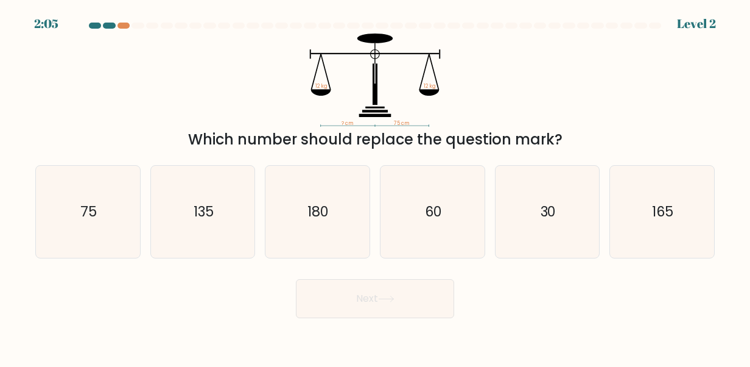
click at [110, 213] on icon "75" at bounding box center [88, 212] width 92 height 92
click at [375, 186] on input "a. 75" at bounding box center [375, 184] width 1 height 3
radio input "true"
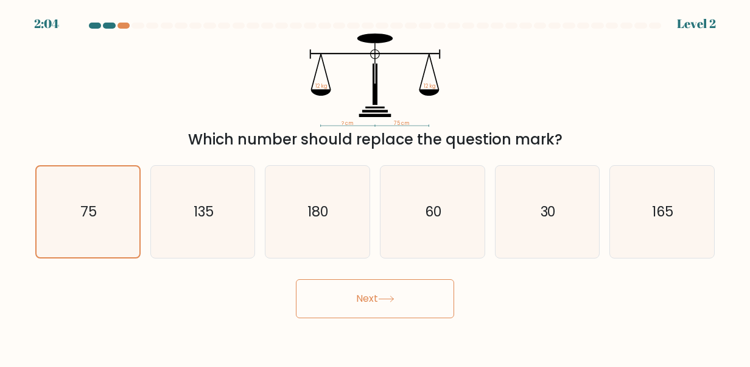
click at [391, 285] on button "Next" at bounding box center [375, 298] width 158 height 39
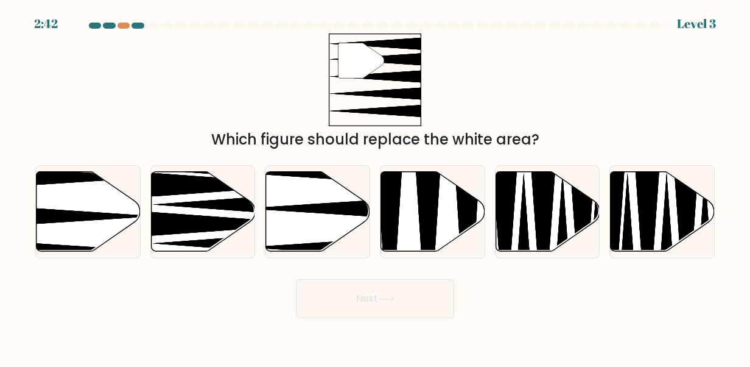
click at [332, 208] on icon at bounding box center [350, 208] width 207 height 27
click at [375, 186] on input "c." at bounding box center [375, 184] width 1 height 3
radio input "true"
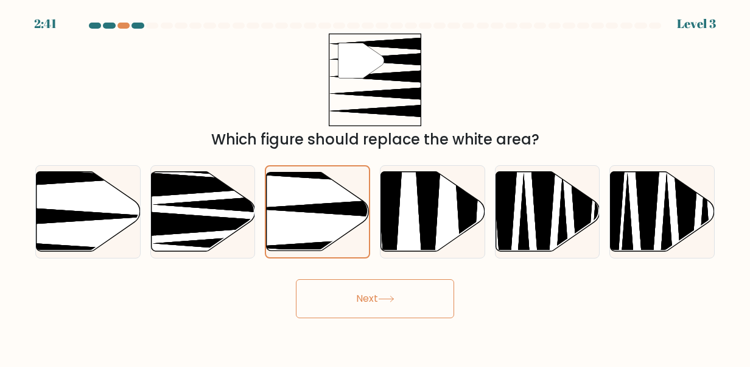
click at [387, 295] on icon at bounding box center [386, 298] width 16 height 7
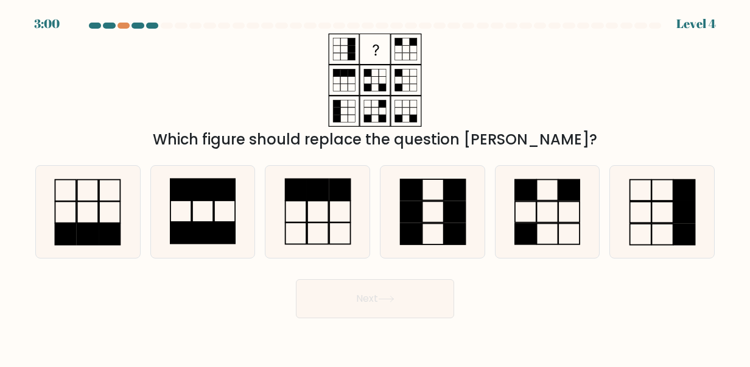
click at [120, 222] on rect at bounding box center [109, 212] width 21 height 21
click at [375, 186] on input "a." at bounding box center [375, 184] width 1 height 3
radio input "true"
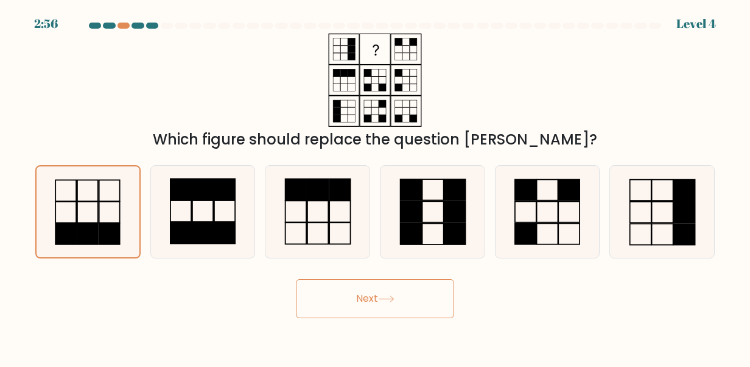
click at [391, 282] on button "Next" at bounding box center [375, 298] width 158 height 39
click at [398, 306] on button "Next" at bounding box center [375, 298] width 158 height 39
click at [370, 293] on button "Next" at bounding box center [375, 298] width 158 height 39
click at [340, 307] on button "Next" at bounding box center [375, 298] width 158 height 39
click at [342, 294] on button "Next" at bounding box center [375, 298] width 158 height 39
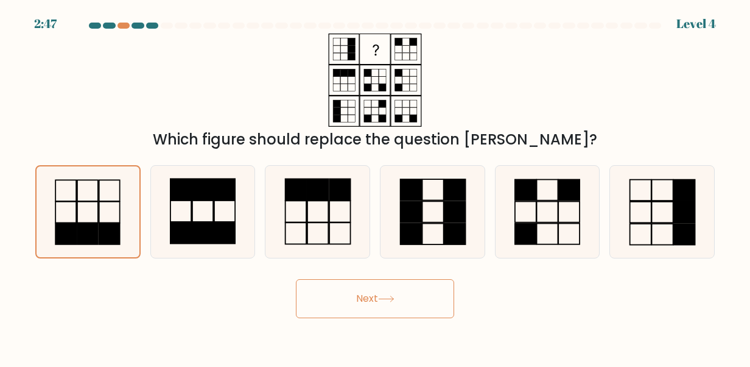
click at [425, 288] on button "Next" at bounding box center [375, 298] width 158 height 39
click at [380, 298] on button "Next" at bounding box center [375, 298] width 158 height 39
click at [373, 303] on button "Next" at bounding box center [375, 298] width 158 height 39
click at [292, 215] on icon at bounding box center [318, 212] width 92 height 92
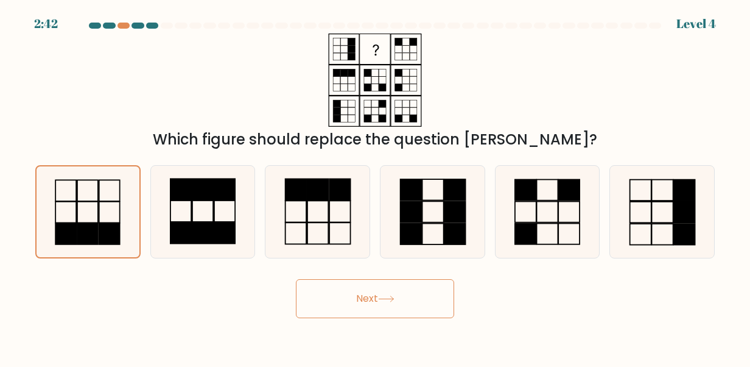
click at [375, 186] on input "c." at bounding box center [375, 184] width 1 height 3
radio input "true"
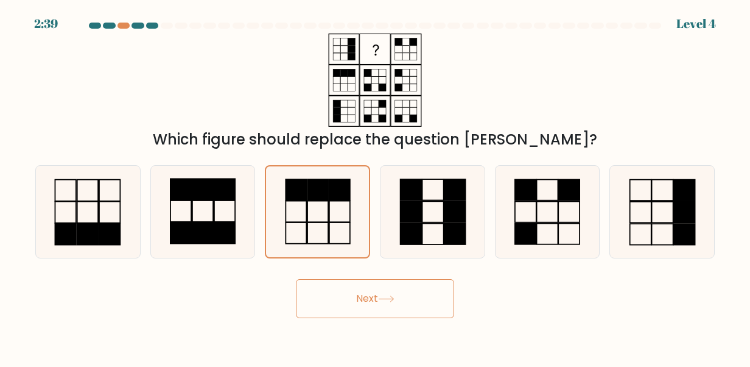
click at [93, 202] on rect at bounding box center [87, 212] width 21 height 21
click at [375, 186] on input "a." at bounding box center [375, 184] width 1 height 3
radio input "true"
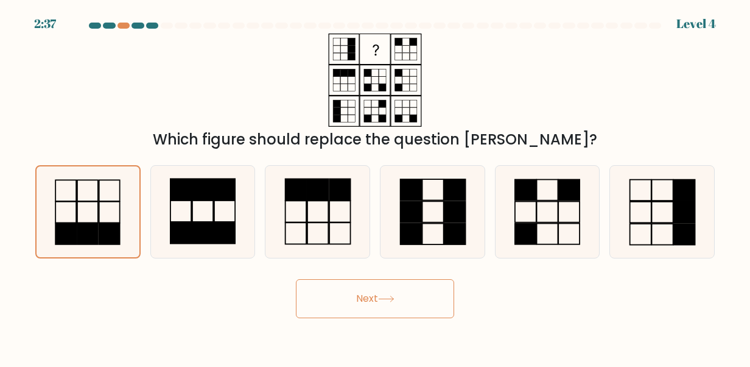
click at [311, 301] on button "Next" at bounding box center [375, 298] width 158 height 39
click at [363, 297] on button "Next" at bounding box center [375, 298] width 158 height 39
click at [593, 265] on form at bounding box center [375, 170] width 750 height 295
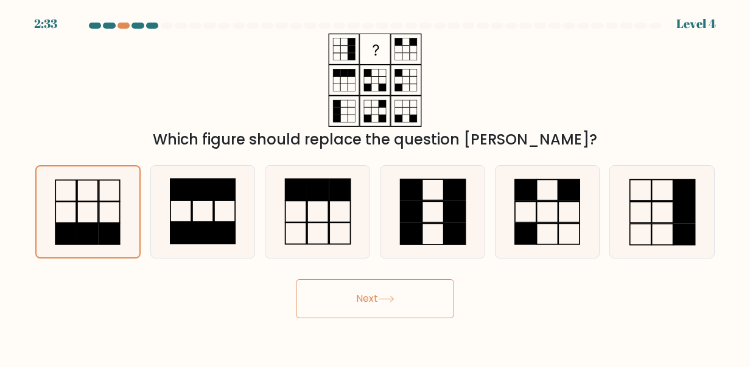
click at [593, 265] on form at bounding box center [375, 170] width 750 height 295
drag, startPoint x: 398, startPoint y: 312, endPoint x: 433, endPoint y: 308, distance: 35.6
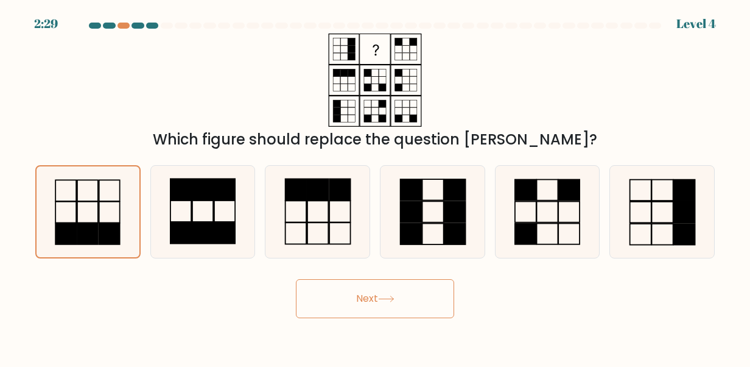
click at [413, 314] on button "Next" at bounding box center [375, 298] width 158 height 39
click at [437, 304] on button "Next" at bounding box center [375, 298] width 158 height 39
click at [390, 280] on button "Next" at bounding box center [375, 298] width 158 height 39
click at [387, 295] on button "Next" at bounding box center [375, 298] width 158 height 39
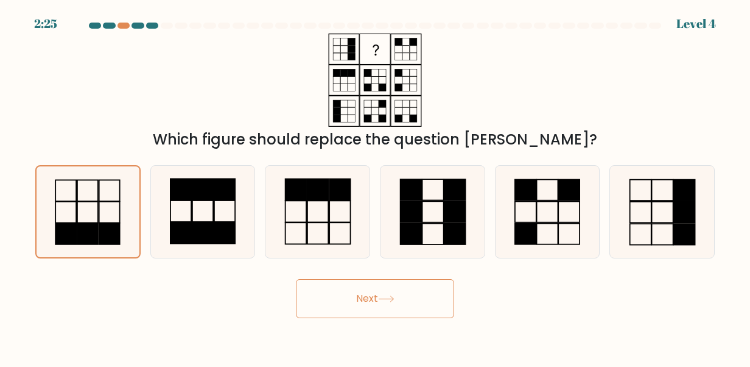
click at [354, 295] on button "Next" at bounding box center [375, 298] width 158 height 39
click at [361, 292] on button "Next" at bounding box center [375, 298] width 158 height 39
click at [345, 297] on button "Next" at bounding box center [375, 298] width 158 height 39
click at [331, 303] on button "Next" at bounding box center [375, 298] width 158 height 39
click at [352, 313] on button "Next" at bounding box center [375, 298] width 158 height 39
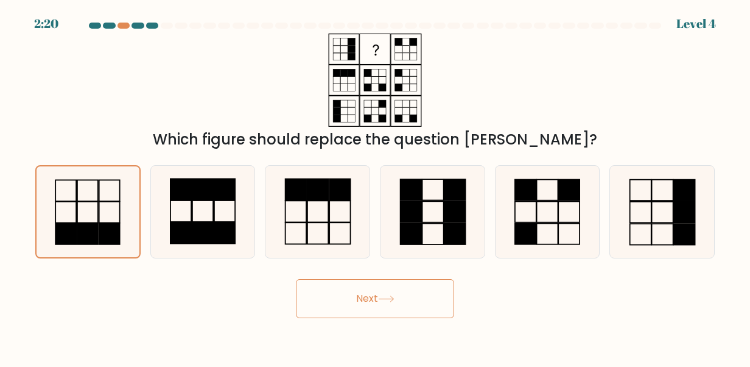
click at [354, 309] on button "Next" at bounding box center [375, 298] width 158 height 39
click at [395, 305] on button "Next" at bounding box center [375, 298] width 158 height 39
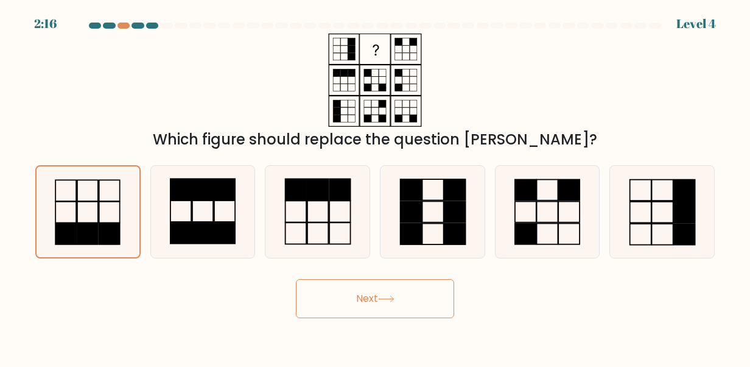
click at [395, 305] on button "Next" at bounding box center [375, 298] width 158 height 39
click at [375, 290] on button "Next" at bounding box center [375, 298] width 158 height 39
drag, startPoint x: 376, startPoint y: 287, endPoint x: 370, endPoint y: 290, distance: 6.8
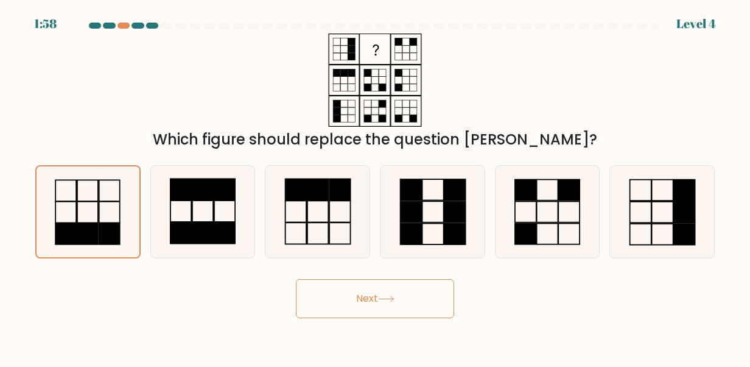
click at [370, 290] on button "Next" at bounding box center [375, 298] width 158 height 39
click at [370, 291] on button "Next" at bounding box center [375, 298] width 158 height 39
click at [375, 281] on button "Next" at bounding box center [375, 298] width 158 height 39
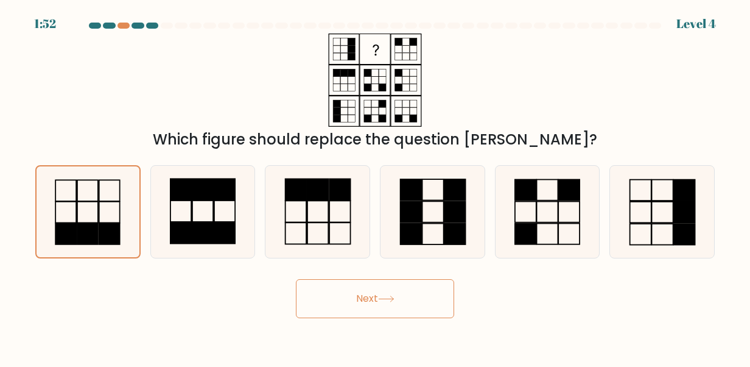
click at [375, 290] on button "Next" at bounding box center [375, 298] width 158 height 39
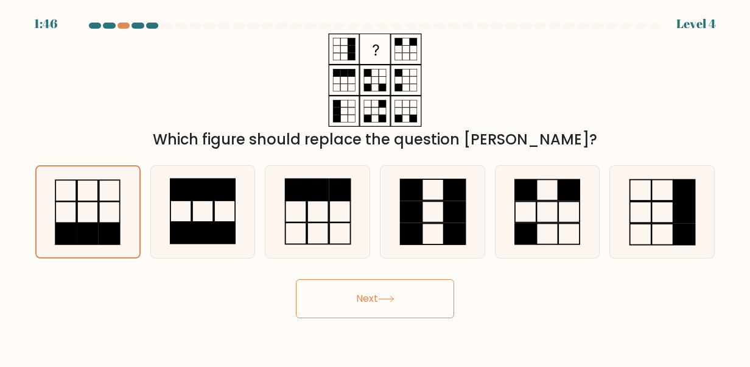
click at [572, 214] on icon at bounding box center [548, 212] width 92 height 92
click at [376, 186] on input "e." at bounding box center [375, 184] width 1 height 3
radio input "true"
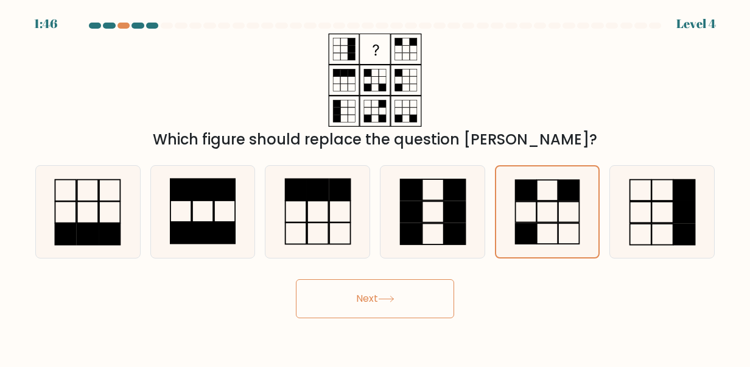
click at [572, 214] on icon at bounding box center [548, 211] width 91 height 91
click at [376, 186] on input "e." at bounding box center [375, 184] width 1 height 3
click at [682, 222] on rect at bounding box center [684, 212] width 21 height 21
click at [376, 186] on input "f." at bounding box center [375, 184] width 1 height 3
radio input "true"
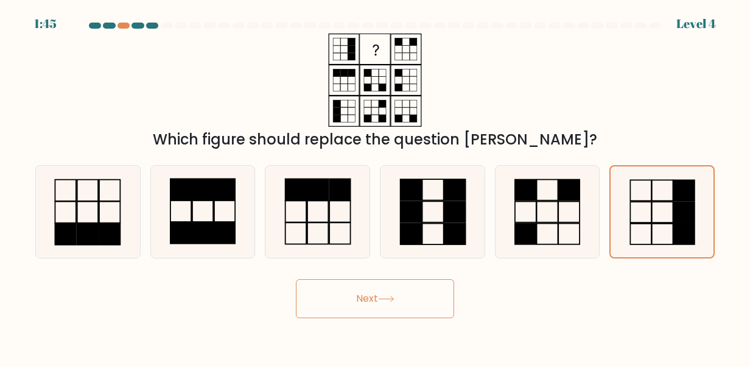
click at [680, 222] on rect at bounding box center [684, 212] width 21 height 21
click at [376, 186] on input "f." at bounding box center [375, 184] width 1 height 3
click at [454, 211] on rect at bounding box center [454, 211] width 21 height 21
click at [376, 186] on input "d." at bounding box center [375, 184] width 1 height 3
radio input "true"
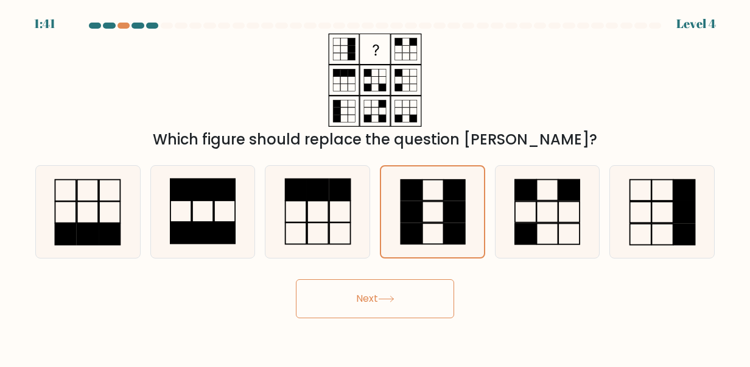
click at [306, 199] on rect at bounding box center [296, 189] width 21 height 21
click at [375, 186] on input "c." at bounding box center [375, 184] width 1 height 3
radio input "true"
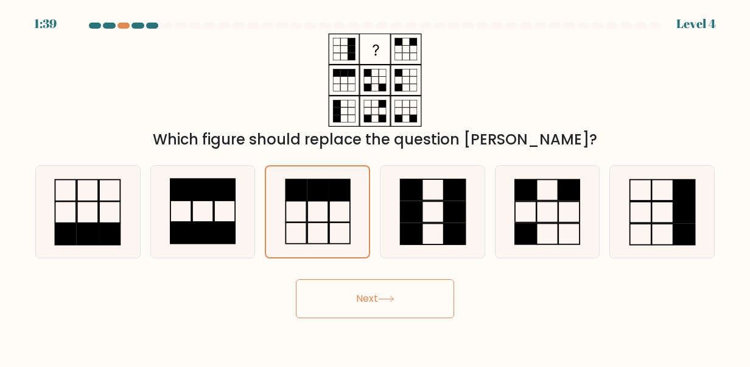
click at [370, 297] on button "Next" at bounding box center [375, 298] width 158 height 39
click at [426, 315] on button "Next" at bounding box center [375, 298] width 158 height 39
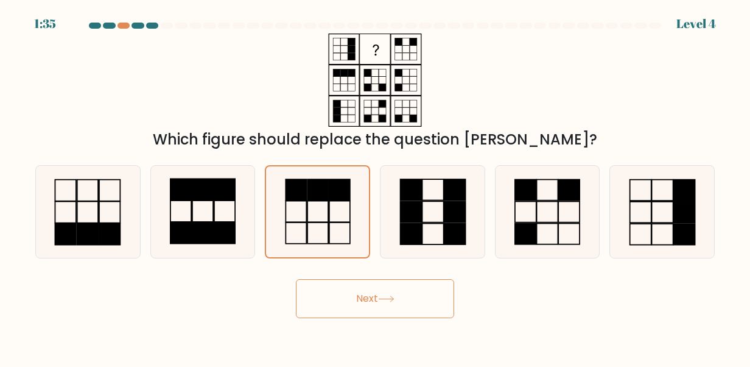
click at [410, 305] on button "Next" at bounding box center [375, 298] width 158 height 39
click at [360, 302] on button "Next" at bounding box center [375, 298] width 158 height 39
click at [336, 306] on button "Next" at bounding box center [375, 298] width 158 height 39
click at [335, 308] on button "Next" at bounding box center [375, 298] width 158 height 39
click at [334, 296] on button "Next" at bounding box center [375, 298] width 158 height 39
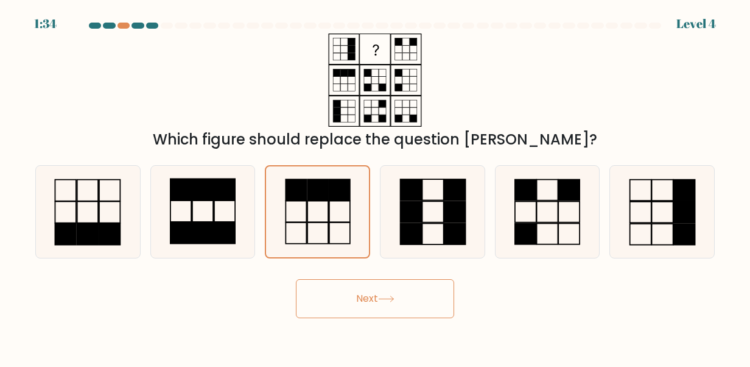
click at [331, 297] on button "Next" at bounding box center [375, 298] width 158 height 39
click at [296, 279] on button "Next" at bounding box center [375, 298] width 158 height 39
click at [367, 304] on button "Next" at bounding box center [375, 298] width 158 height 39
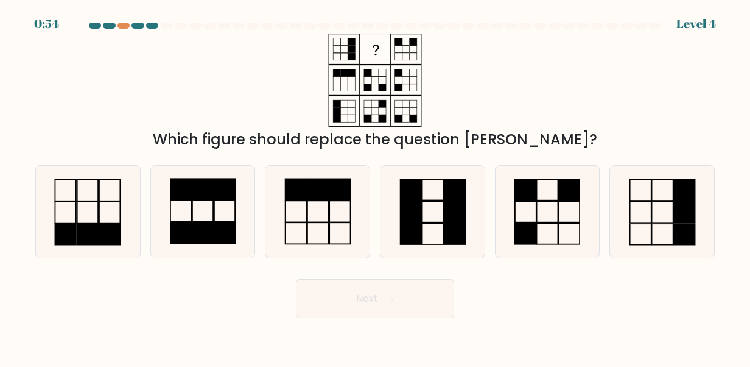
click at [539, 204] on icon at bounding box center [548, 212] width 92 height 92
click at [376, 186] on input "e." at bounding box center [375, 184] width 1 height 3
radio input "true"
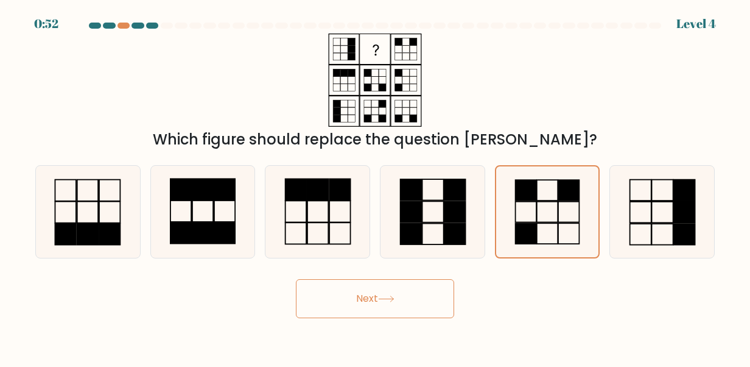
click at [345, 298] on button "Next" at bounding box center [375, 298] width 158 height 39
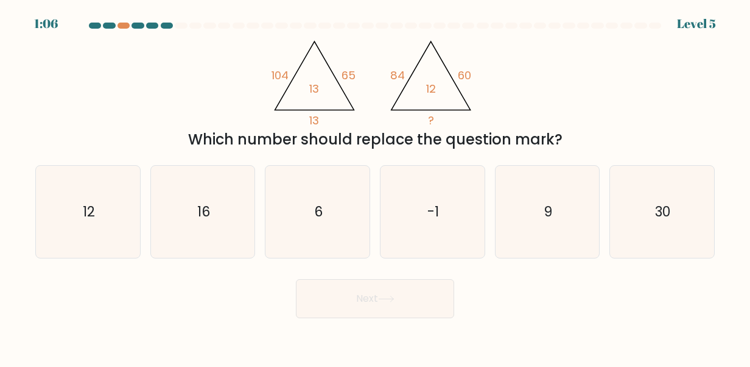
click at [71, 219] on icon "12" at bounding box center [88, 212] width 92 height 92
click at [375, 186] on input "a. 12" at bounding box center [375, 184] width 1 height 3
radio input "true"
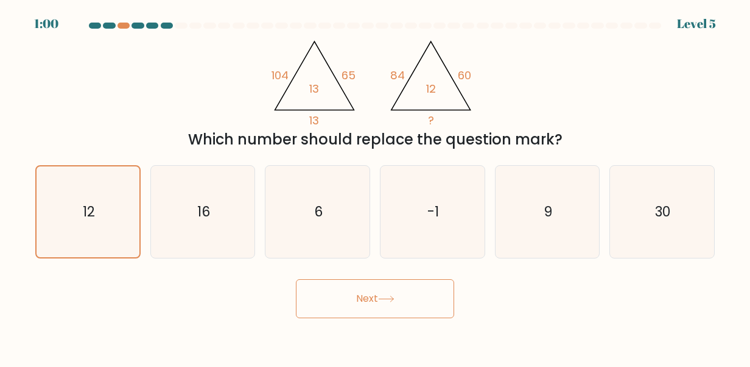
click at [364, 296] on button "Next" at bounding box center [375, 298] width 158 height 39
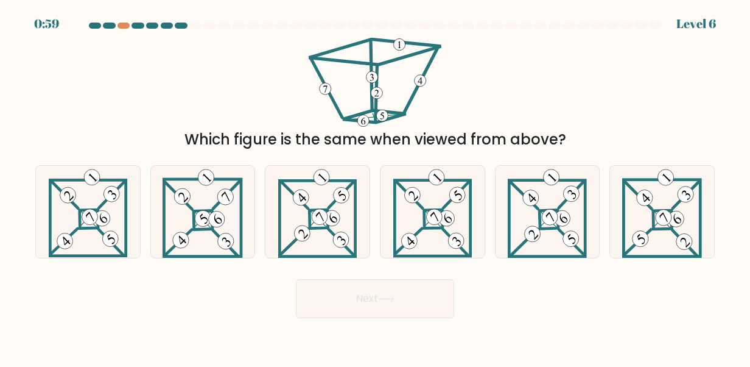
click at [389, 288] on button "Next" at bounding box center [375, 298] width 158 height 39
click at [481, 111] on div "Which figure is the same when viewed from above?" at bounding box center [375, 92] width 694 height 117
click at [202, 239] on icon at bounding box center [203, 212] width 80 height 92
click at [375, 186] on input "b." at bounding box center [375, 184] width 1 height 3
radio input "true"
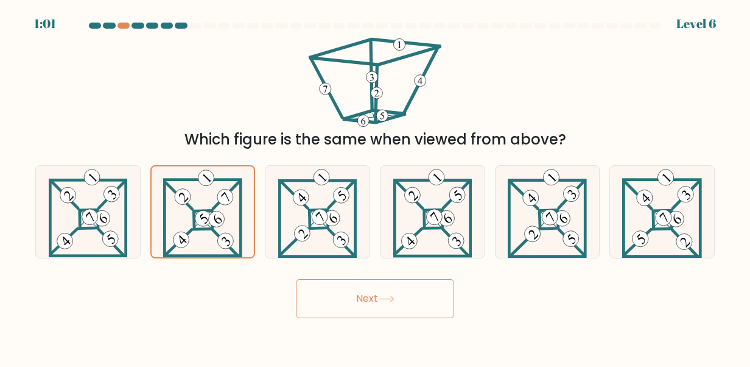
click at [412, 302] on button "Next" at bounding box center [375, 298] width 158 height 39
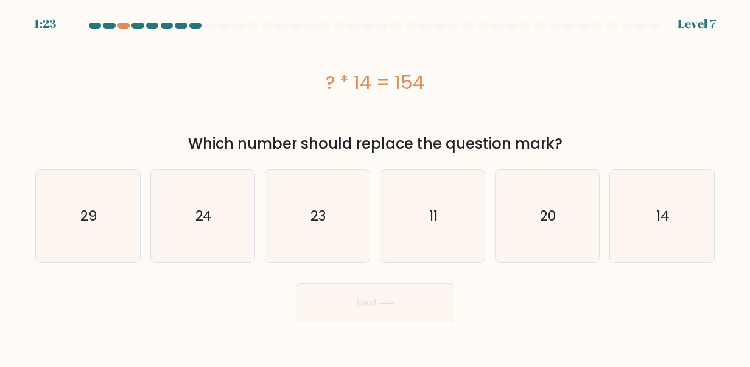
click at [444, 210] on icon "11" at bounding box center [433, 216] width 92 height 92
click at [376, 186] on input "d. 11" at bounding box center [375, 184] width 1 height 3
radio input "true"
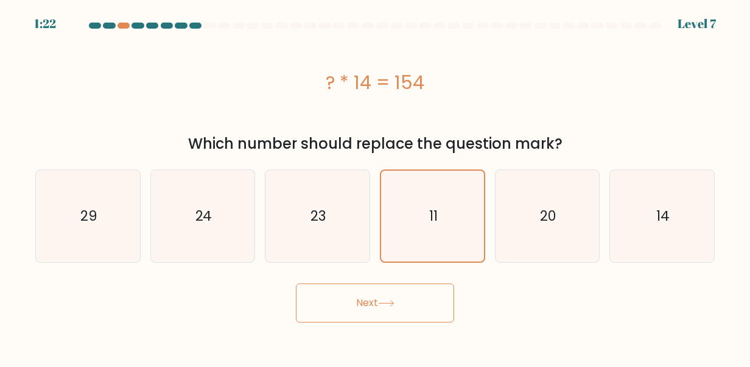
click at [362, 284] on button "Next" at bounding box center [375, 302] width 158 height 39
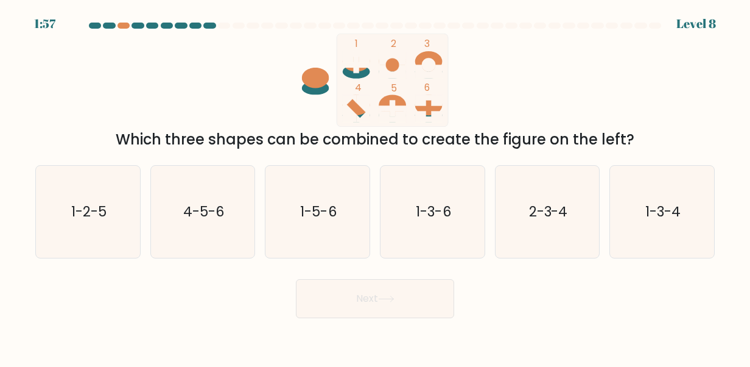
click at [294, 230] on icon "1-5-6" at bounding box center [318, 212] width 92 height 92
click at [375, 186] on input "c. 1-5-6" at bounding box center [375, 184] width 1 height 3
radio input "true"
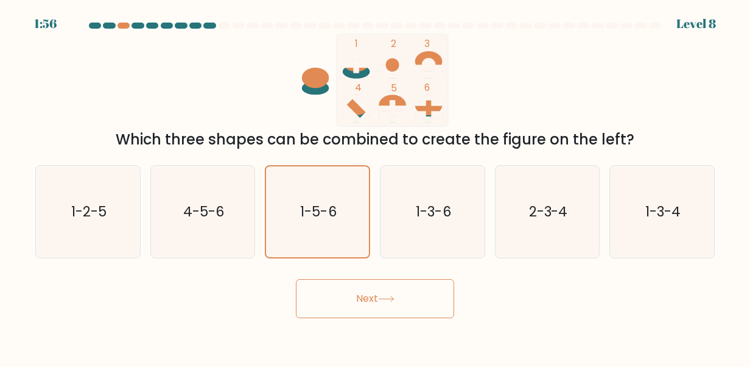
click at [353, 284] on button "Next" at bounding box center [375, 298] width 158 height 39
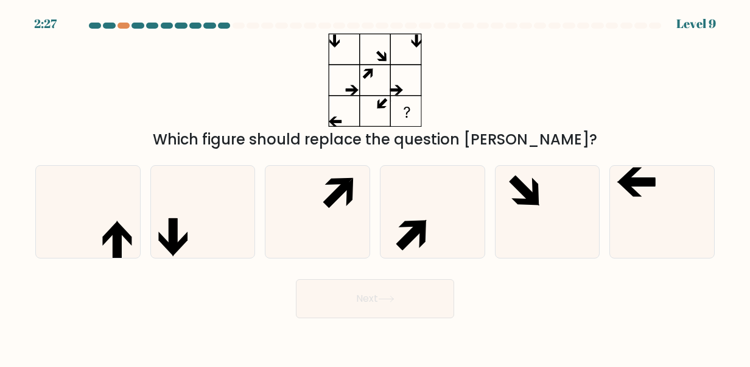
click at [665, 200] on icon at bounding box center [662, 212] width 92 height 92
click at [376, 186] on input "f." at bounding box center [375, 184] width 1 height 3
radio input "true"
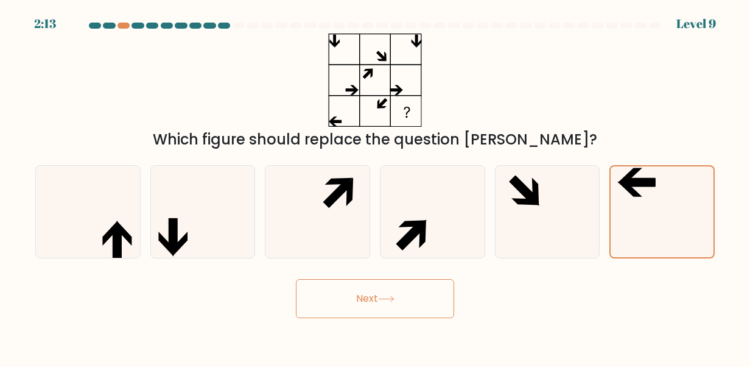
click at [404, 308] on button "Next" at bounding box center [375, 298] width 158 height 39
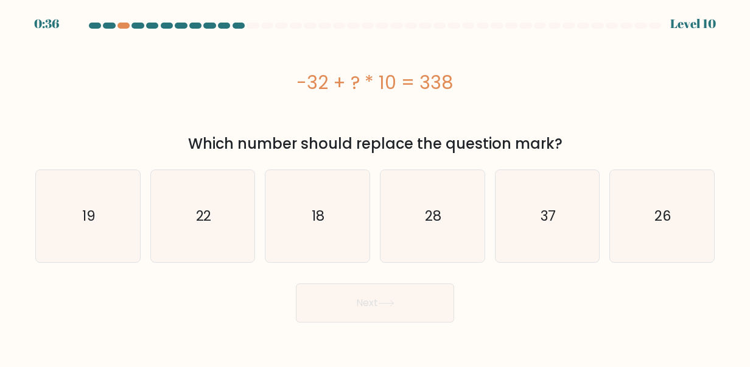
click at [397, 238] on icon "28" at bounding box center [433, 216] width 92 height 92
click at [376, 186] on input "d. 28" at bounding box center [375, 184] width 1 height 3
radio input "true"
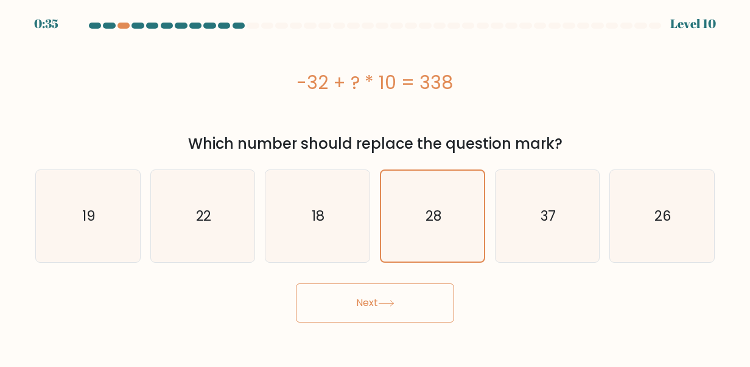
click at [386, 302] on icon at bounding box center [386, 303] width 16 height 7
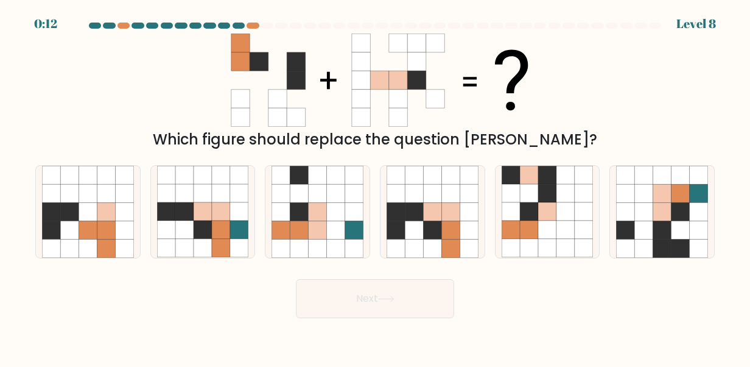
click at [446, 214] on icon at bounding box center [451, 211] width 18 height 18
click at [376, 186] on input "d." at bounding box center [375, 184] width 1 height 3
radio input "true"
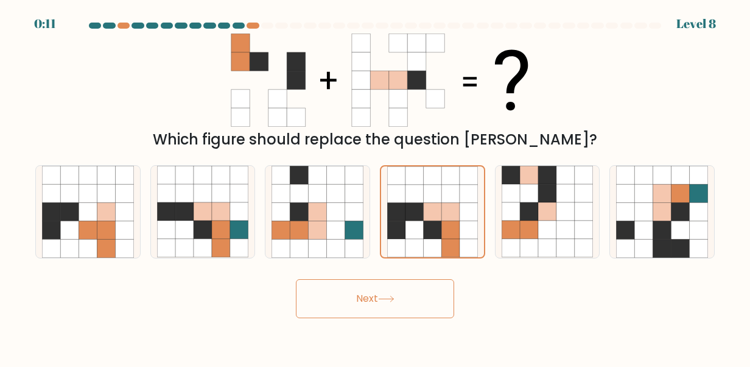
click at [415, 298] on button "Next" at bounding box center [375, 298] width 158 height 39
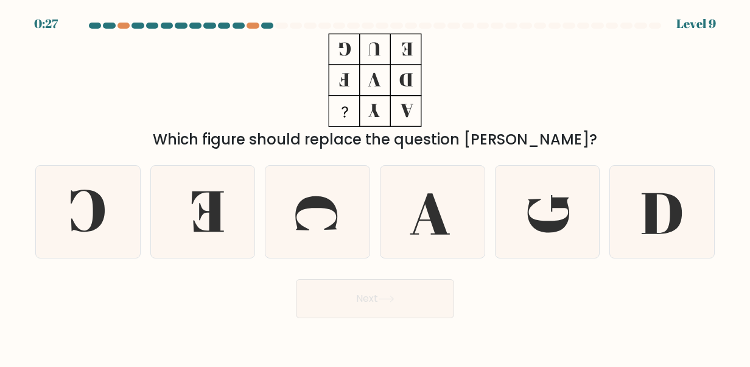
click at [115, 223] on icon at bounding box center [88, 212] width 92 height 92
click at [375, 186] on input "a." at bounding box center [375, 184] width 1 height 3
radio input "true"
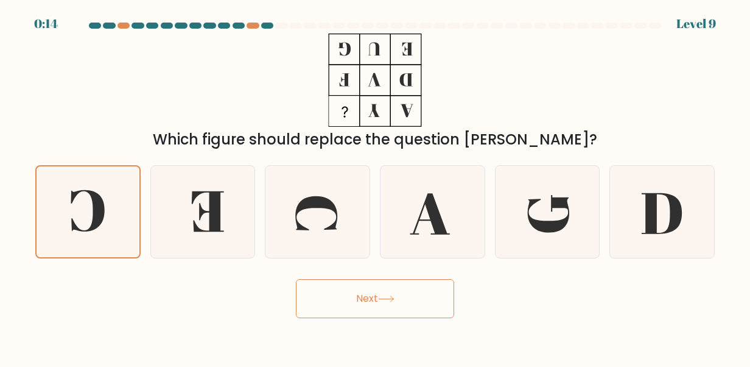
click at [302, 185] on icon at bounding box center [318, 212] width 92 height 92
click at [375, 185] on input "c." at bounding box center [375, 184] width 1 height 3
radio input "true"
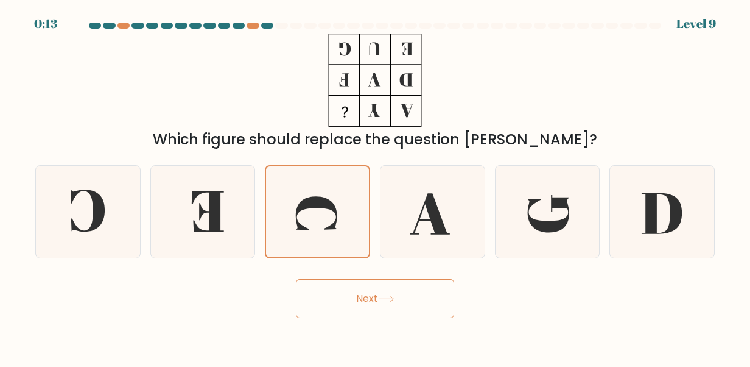
click at [359, 286] on button "Next" at bounding box center [375, 298] width 158 height 39
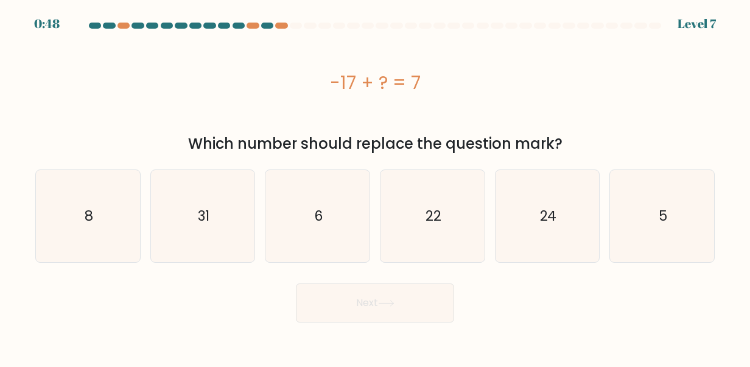
click at [574, 235] on icon "24" at bounding box center [548, 216] width 92 height 92
click at [376, 186] on input "e. 24" at bounding box center [375, 184] width 1 height 3
radio input "true"
click at [439, 293] on button "Next" at bounding box center [375, 302] width 158 height 39
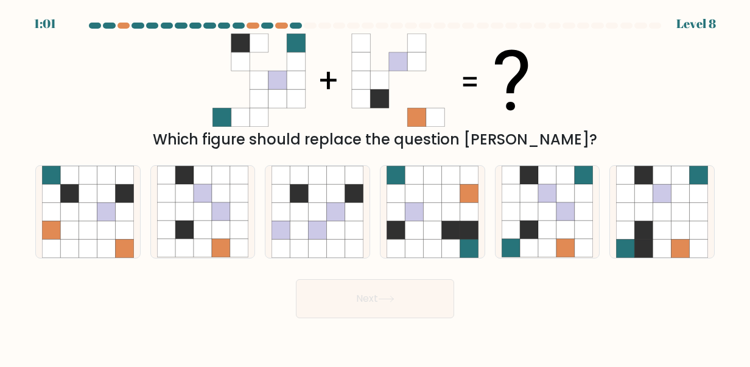
click at [576, 228] on icon at bounding box center [584, 230] width 18 height 18
click at [376, 186] on input "e." at bounding box center [375, 184] width 1 height 3
radio input "true"
click at [400, 291] on button "Next" at bounding box center [375, 298] width 158 height 39
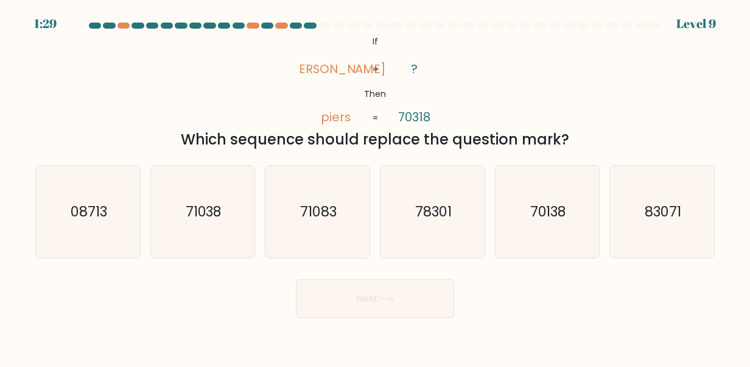
click at [239, 229] on icon "71038" at bounding box center [203, 212] width 92 height 92
click at [375, 186] on input "b. 71038" at bounding box center [375, 184] width 1 height 3
radio input "true"
click at [327, 305] on button "Next" at bounding box center [375, 298] width 158 height 39
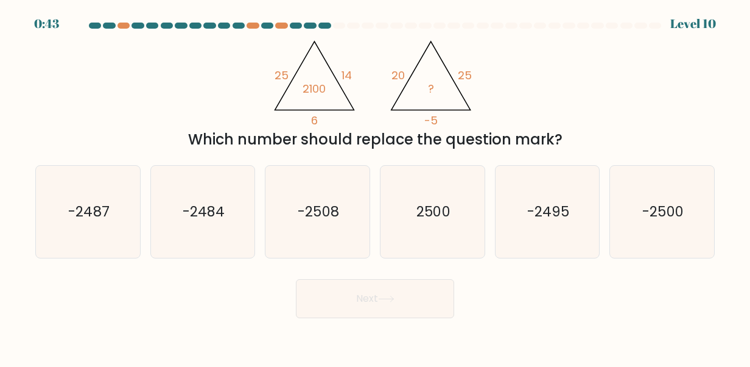
click at [652, 190] on icon "-2500" at bounding box center [662, 212] width 92 height 92
click at [376, 186] on input "f. -2500" at bounding box center [375, 184] width 1 height 3
radio input "true"
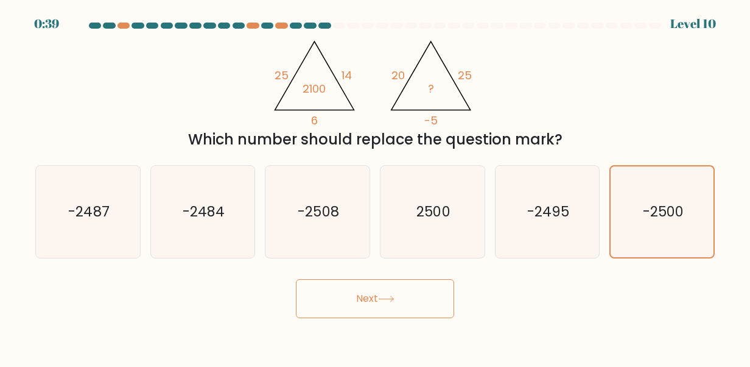
click at [359, 295] on button "Next" at bounding box center [375, 298] width 158 height 39
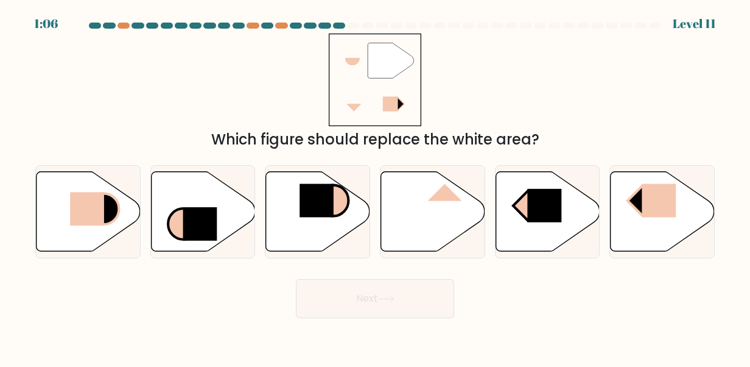
click at [78, 216] on rect at bounding box center [87, 209] width 34 height 34
click at [375, 186] on input "a." at bounding box center [375, 184] width 1 height 3
radio input "true"
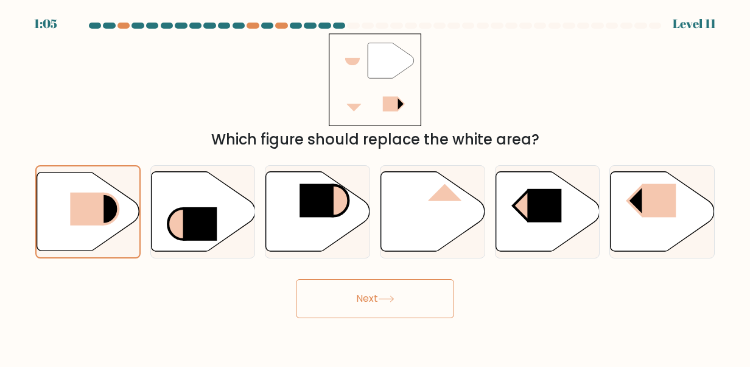
click at [378, 298] on button "Next" at bounding box center [375, 298] width 158 height 39
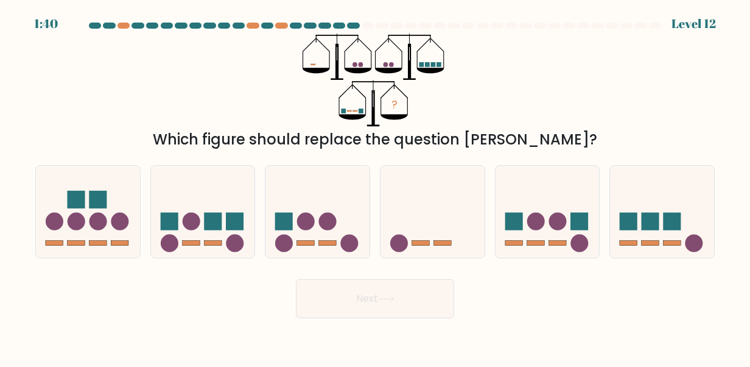
click at [339, 196] on icon at bounding box center [318, 212] width 104 height 86
click at [375, 186] on input "c." at bounding box center [375, 184] width 1 height 3
radio input "true"
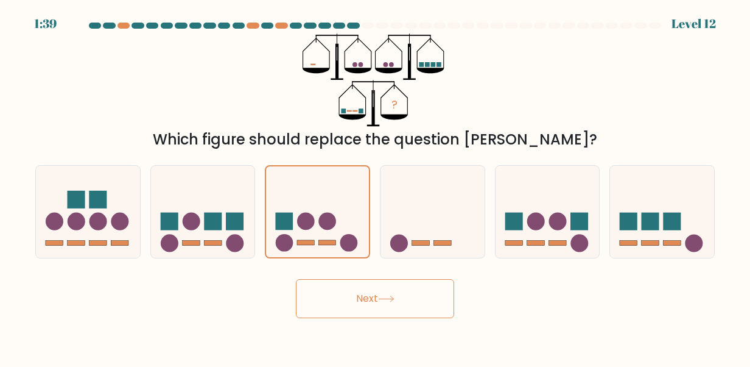
click at [376, 316] on button "Next" at bounding box center [375, 298] width 158 height 39
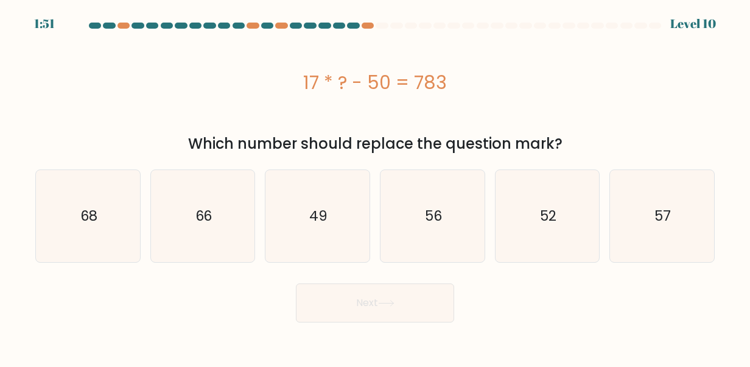
click at [294, 235] on icon "49" at bounding box center [318, 216] width 92 height 92
click at [375, 186] on input "c. 49" at bounding box center [375, 184] width 1 height 3
radio input "true"
click at [332, 319] on button "Next" at bounding box center [375, 302] width 158 height 39
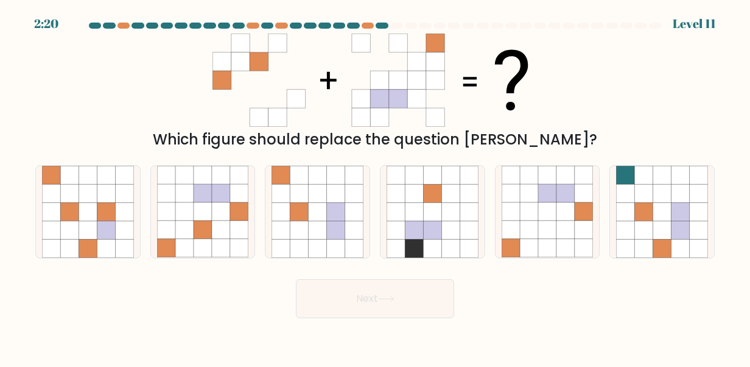
click at [201, 196] on icon at bounding box center [203, 193] width 18 height 18
click at [375, 186] on input "b." at bounding box center [375, 184] width 1 height 3
radio input "true"
click at [370, 294] on button "Next" at bounding box center [375, 298] width 158 height 39
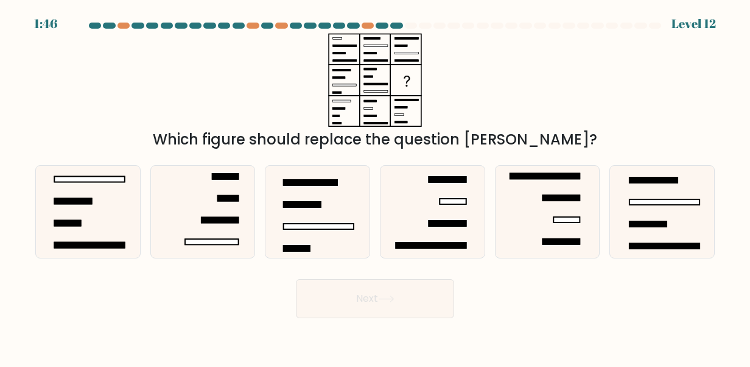
click at [559, 198] on rect at bounding box center [561, 198] width 37 height 5
click at [376, 186] on input "e." at bounding box center [375, 184] width 1 height 3
radio input "true"
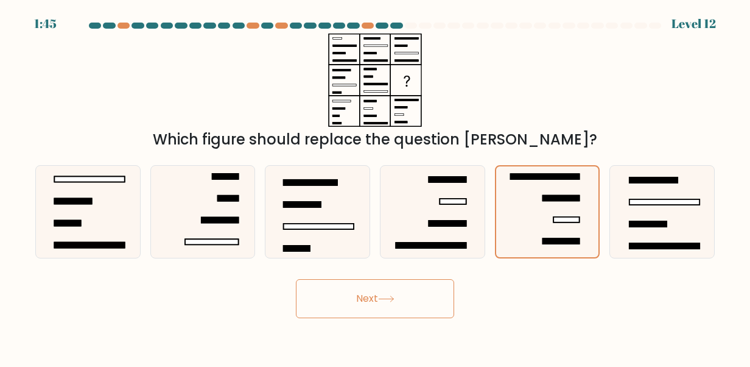
click at [345, 291] on button "Next" at bounding box center [375, 298] width 158 height 39
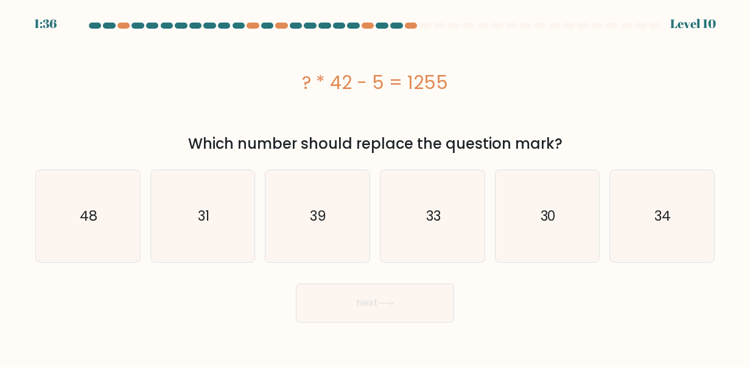
click at [525, 226] on icon "30" at bounding box center [548, 216] width 92 height 92
click at [376, 186] on input "e. 30" at bounding box center [375, 184] width 1 height 3
radio input "true"
click at [364, 288] on button "Next" at bounding box center [375, 302] width 158 height 39
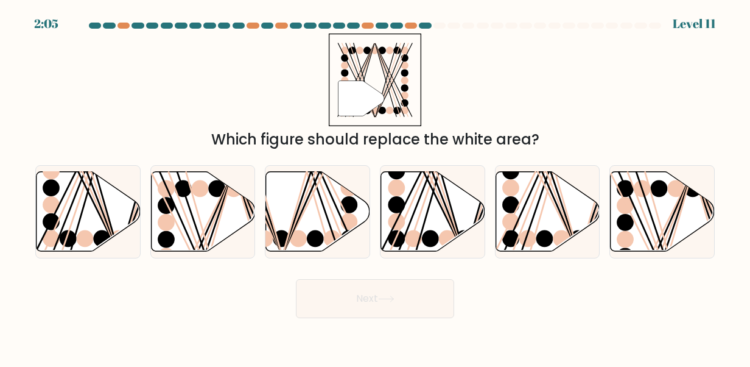
click at [76, 212] on line at bounding box center [90, 170] width 57 height 166
click at [375, 186] on input "a." at bounding box center [375, 184] width 1 height 3
radio input "true"
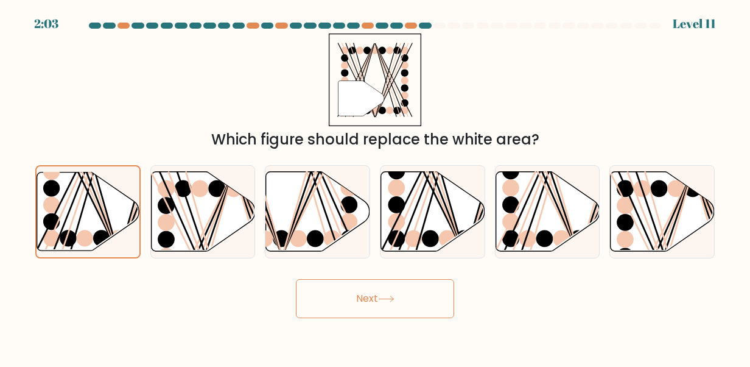
click at [373, 296] on button "Next" at bounding box center [375, 298] width 158 height 39
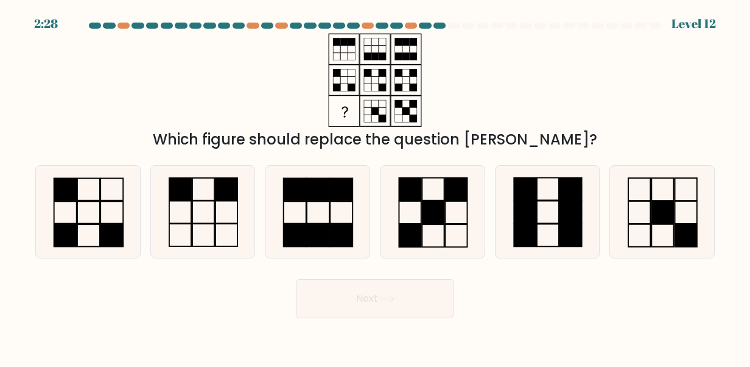
click at [223, 230] on icon at bounding box center [203, 212] width 92 height 92
click at [375, 186] on input "b." at bounding box center [375, 184] width 1 height 3
radio input "true"
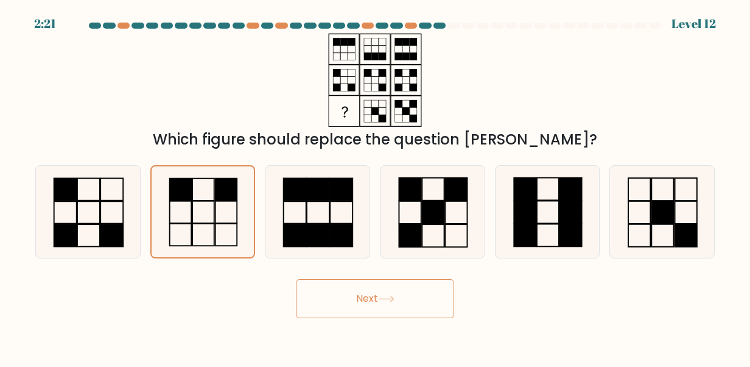
click at [362, 298] on button "Next" at bounding box center [375, 298] width 158 height 39
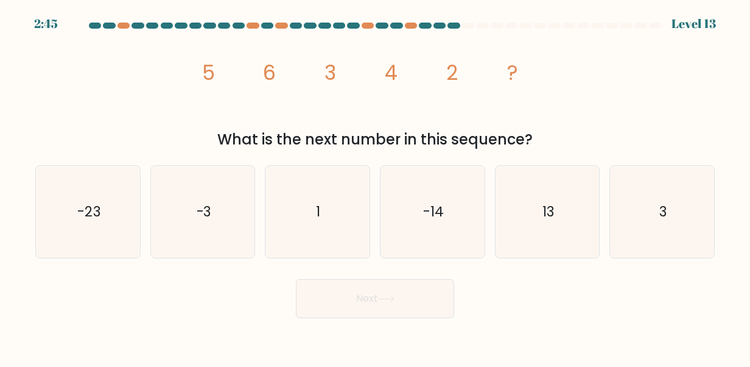
click at [334, 223] on icon "1" at bounding box center [318, 212] width 92 height 92
click at [375, 186] on input "c. 1" at bounding box center [375, 184] width 1 height 3
radio input "true"
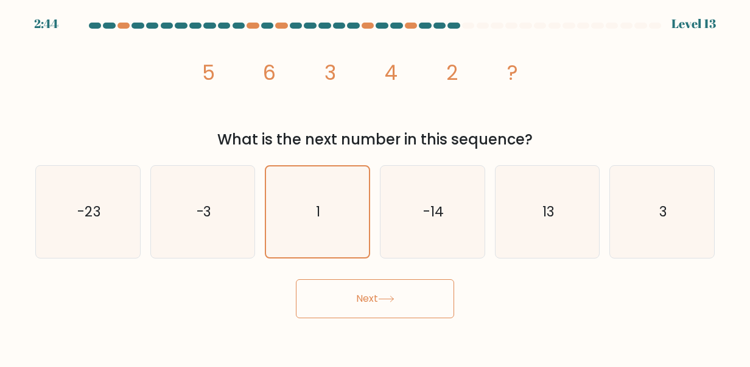
click at [386, 281] on button "Next" at bounding box center [375, 298] width 158 height 39
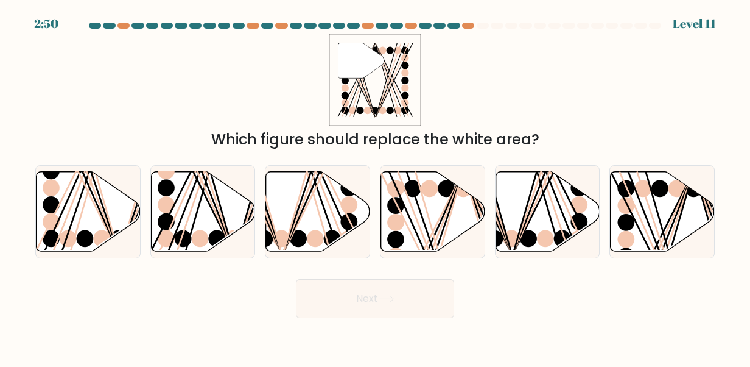
click at [302, 237] on ellipse at bounding box center [299, 238] width 17 height 17
click at [375, 186] on input "c." at bounding box center [375, 184] width 1 height 3
radio input "true"
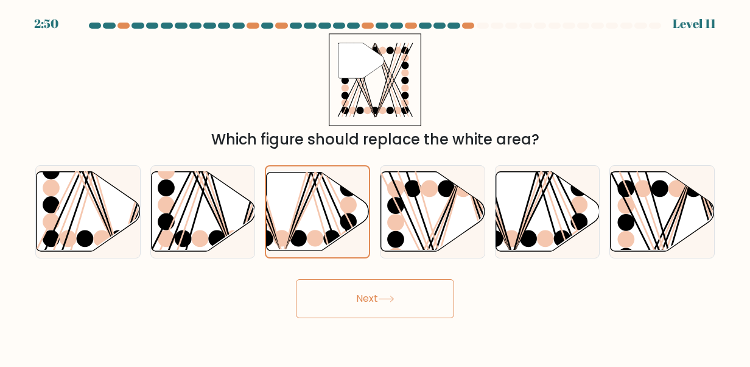
click at [336, 298] on button "Next" at bounding box center [375, 298] width 158 height 39
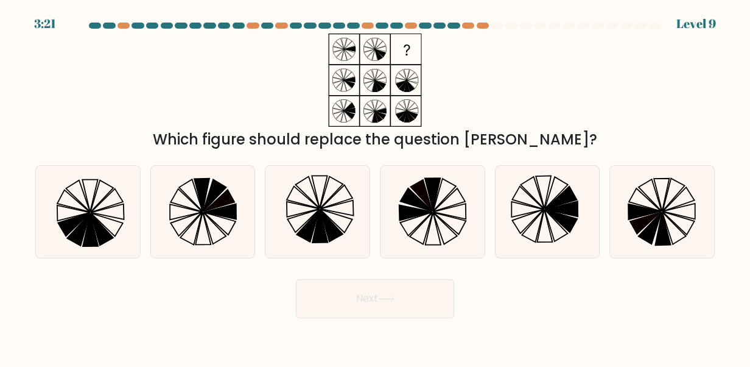
click at [333, 217] on icon at bounding box center [318, 212] width 92 height 92
click at [375, 186] on input "c." at bounding box center [375, 184] width 1 height 3
radio input "true"
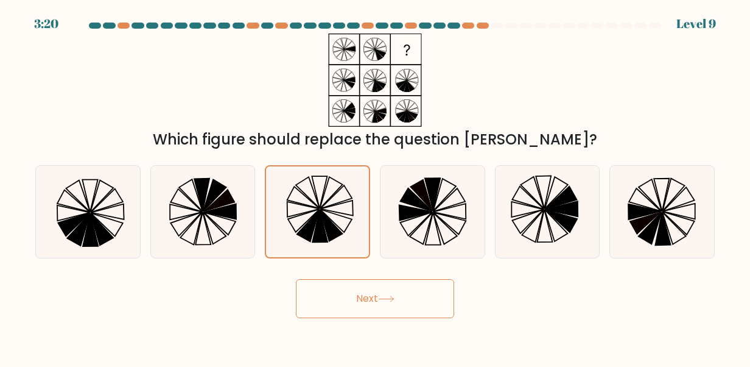
click at [348, 297] on button "Next" at bounding box center [375, 298] width 158 height 39
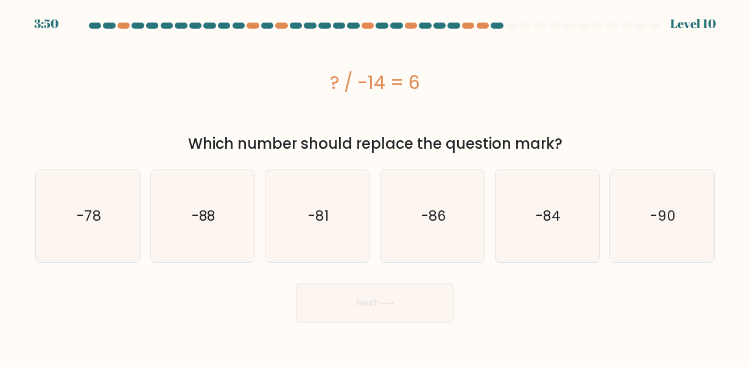
click at [473, 221] on icon "-86" at bounding box center [433, 216] width 92 height 92
click at [376, 186] on input "d. -86" at bounding box center [375, 184] width 1 height 3
radio input "true"
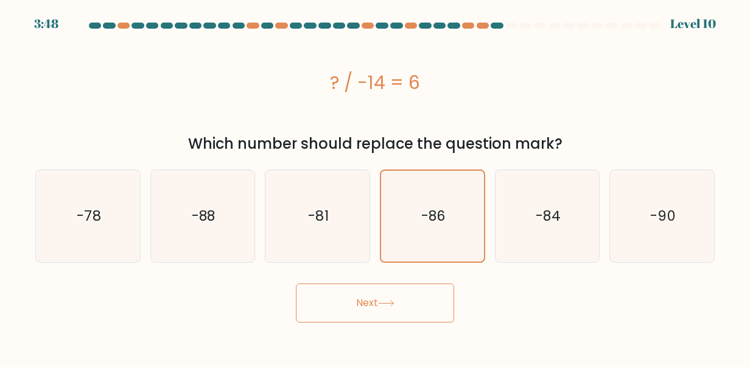
click at [339, 320] on button "Next" at bounding box center [375, 302] width 158 height 39
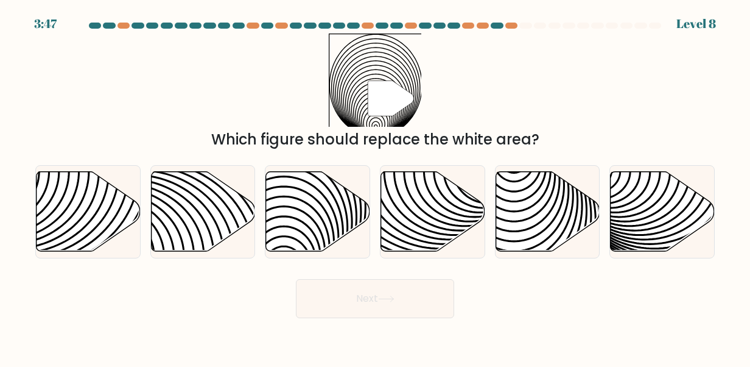
click at [337, 312] on button "Next" at bounding box center [375, 298] width 158 height 39
click at [596, 63] on div "" Which figure should replace the white area?" at bounding box center [375, 92] width 694 height 117
click at [312, 200] on icon at bounding box center [318, 211] width 104 height 80
click at [375, 186] on input "c." at bounding box center [375, 184] width 1 height 3
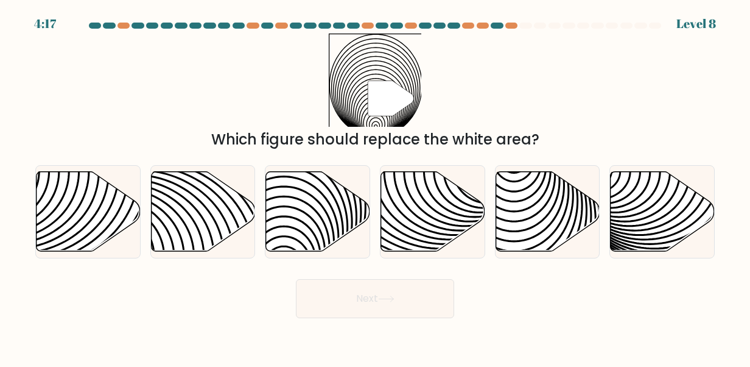
radio input "true"
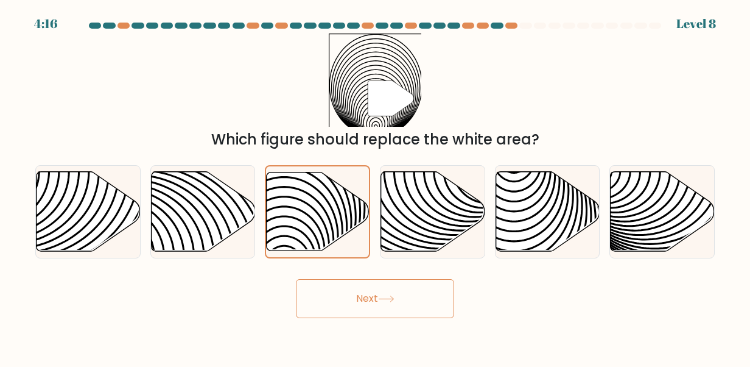
click at [357, 299] on button "Next" at bounding box center [375, 298] width 158 height 39
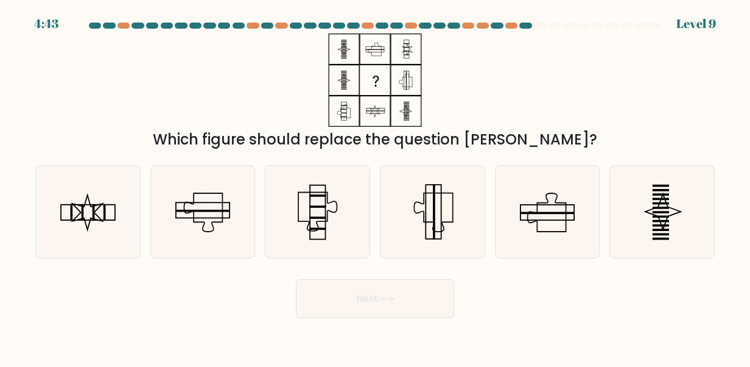
click at [130, 195] on icon at bounding box center [88, 212] width 92 height 92
click at [375, 186] on input "a." at bounding box center [375, 184] width 1 height 3
radio input "true"
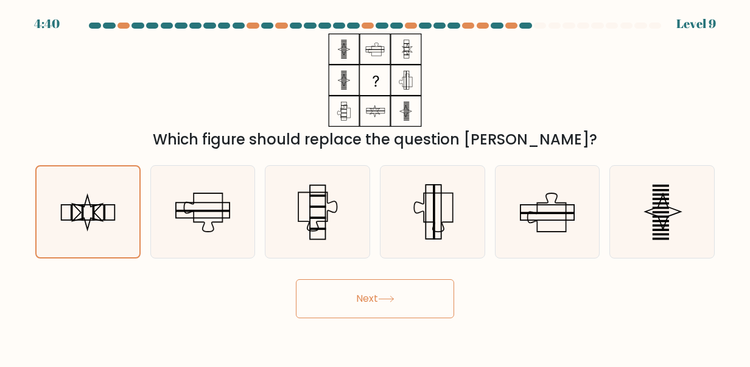
click at [118, 200] on icon at bounding box center [88, 211] width 91 height 91
click at [375, 186] on input "a." at bounding box center [375, 184] width 1 height 3
click at [222, 200] on icon at bounding box center [203, 212] width 92 height 92
click at [375, 186] on input "b." at bounding box center [375, 184] width 1 height 3
radio input "true"
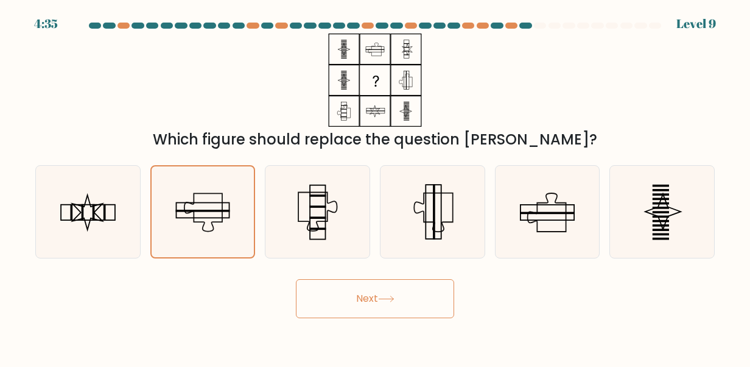
click at [320, 305] on button "Next" at bounding box center [375, 298] width 158 height 39
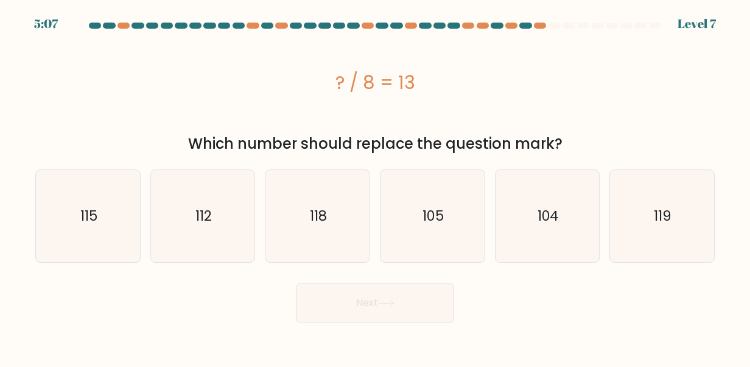
click at [518, 223] on icon "104" at bounding box center [548, 216] width 92 height 92
click at [376, 186] on input "e. 104" at bounding box center [375, 184] width 1 height 3
radio input "true"
click at [382, 302] on icon at bounding box center [386, 303] width 16 height 7
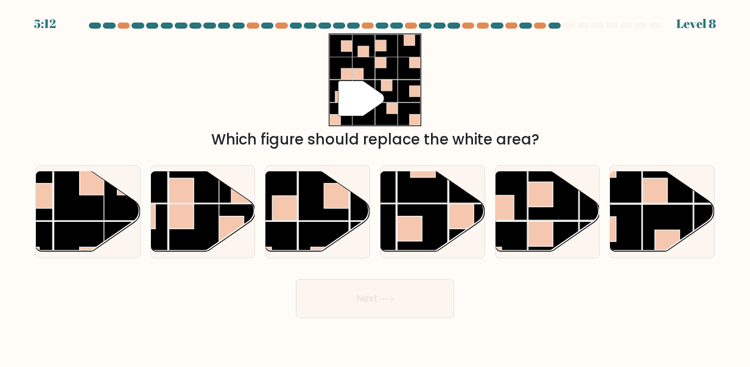
click at [673, 212] on rect at bounding box center [668, 229] width 51 height 51
click at [376, 186] on input "f." at bounding box center [375, 184] width 1 height 3
radio input "true"
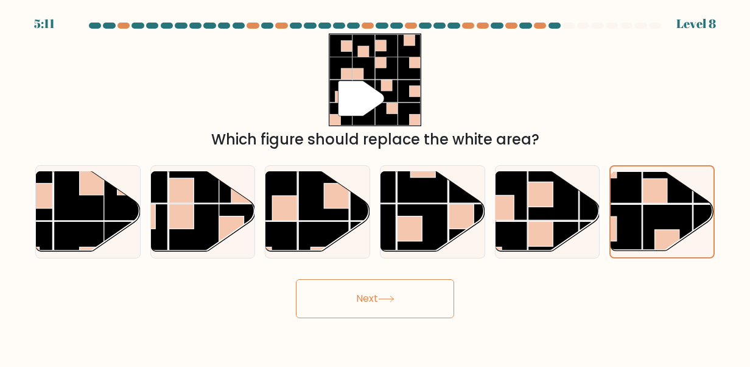
click at [376, 301] on button "Next" at bounding box center [375, 298] width 158 height 39
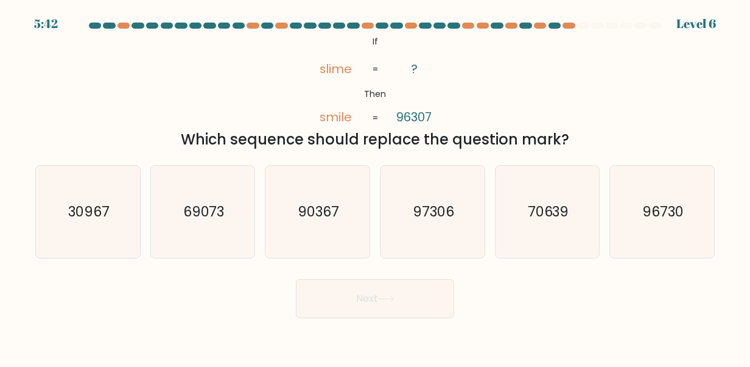
click at [317, 188] on icon "90367" at bounding box center [318, 212] width 92 height 92
click at [375, 186] on input "c. 90367" at bounding box center [375, 184] width 1 height 3
radio input "true"
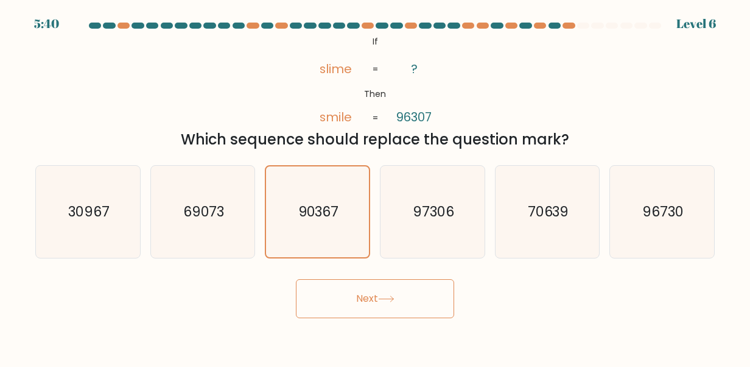
click at [347, 299] on button "Next" at bounding box center [375, 298] width 158 height 39
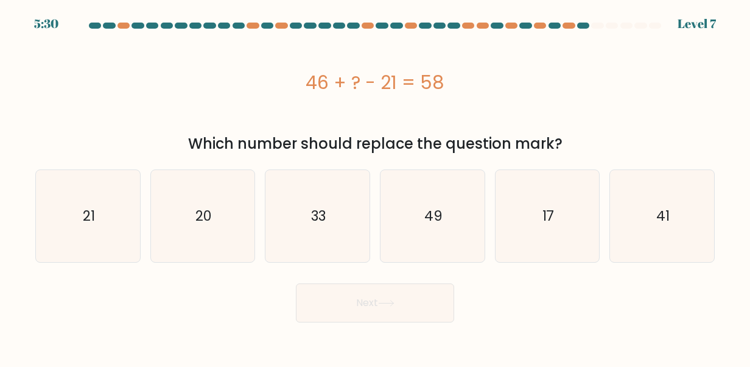
click at [344, 233] on icon "33" at bounding box center [318, 216] width 92 height 92
click at [375, 186] on input "c. 33" at bounding box center [375, 184] width 1 height 3
radio input "true"
click at [370, 302] on button "Next" at bounding box center [375, 302] width 158 height 39
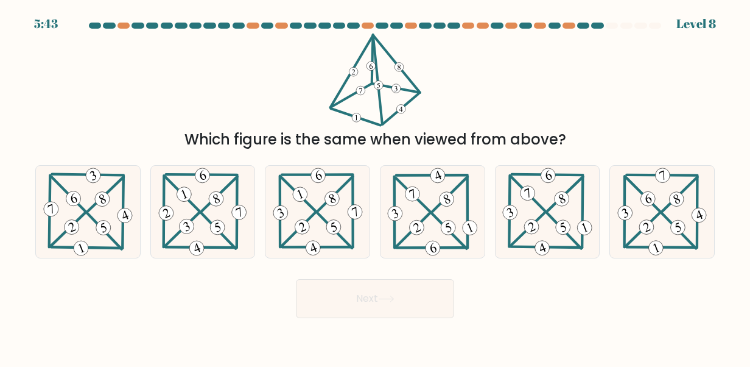
click at [219, 225] on 823 at bounding box center [217, 226] width 19 height 19
click at [375, 186] on input "b." at bounding box center [375, 184] width 1 height 3
radio input "true"
click at [391, 290] on button "Next" at bounding box center [375, 298] width 158 height 39
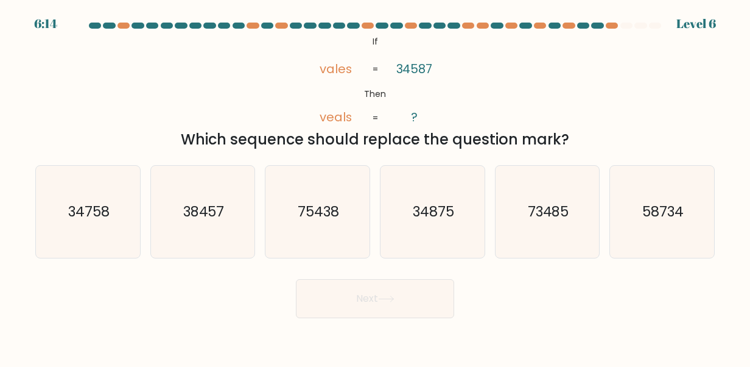
click at [209, 217] on text "38457" at bounding box center [203, 211] width 41 height 19
click at [375, 186] on input "b. 38457" at bounding box center [375, 184] width 1 height 3
radio input "true"
click at [394, 298] on icon at bounding box center [386, 298] width 15 height 5
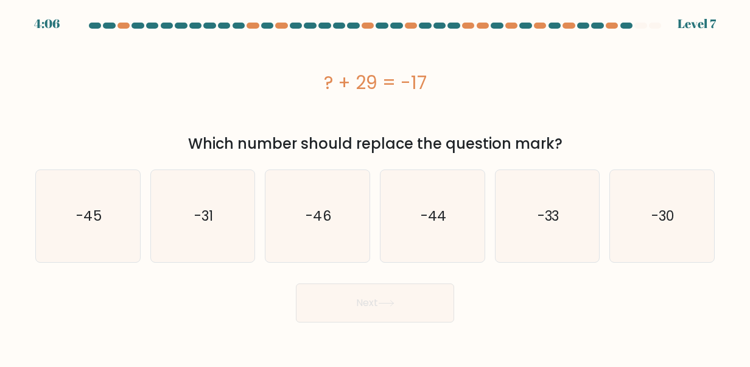
click at [323, 241] on icon "-46" at bounding box center [318, 216] width 92 height 92
click at [375, 186] on input "c. -46" at bounding box center [375, 184] width 1 height 3
radio input "true"
click at [392, 304] on icon at bounding box center [386, 303] width 16 height 7
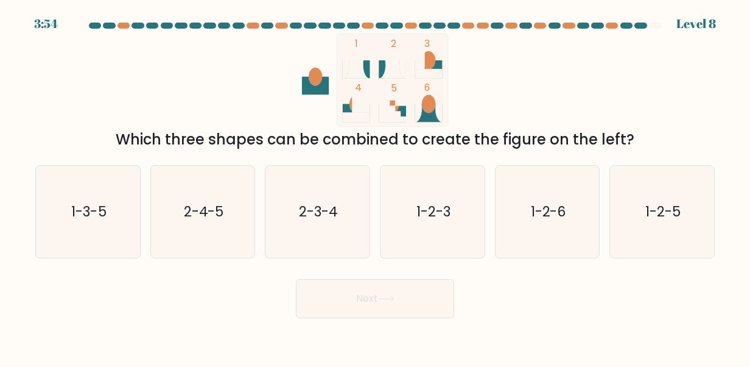
click at [549, 201] on icon "1-2-6" at bounding box center [548, 212] width 92 height 92
click at [376, 186] on input "e. 1-2-6" at bounding box center [375, 184] width 1 height 3
radio input "true"
click at [408, 295] on button "Next" at bounding box center [375, 298] width 158 height 39
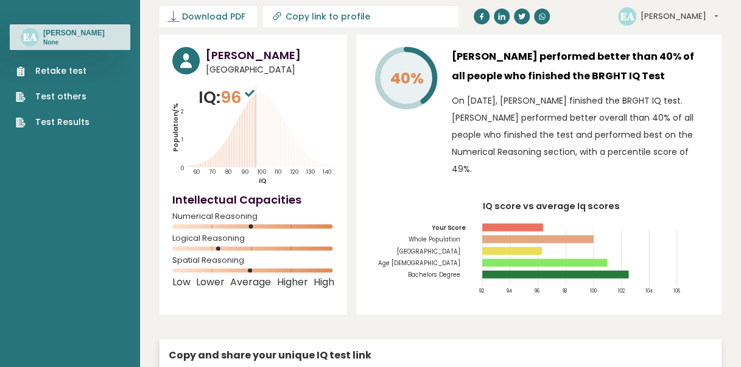
scroll to position [122, 0]
